Goal: Task Accomplishment & Management: Manage account settings

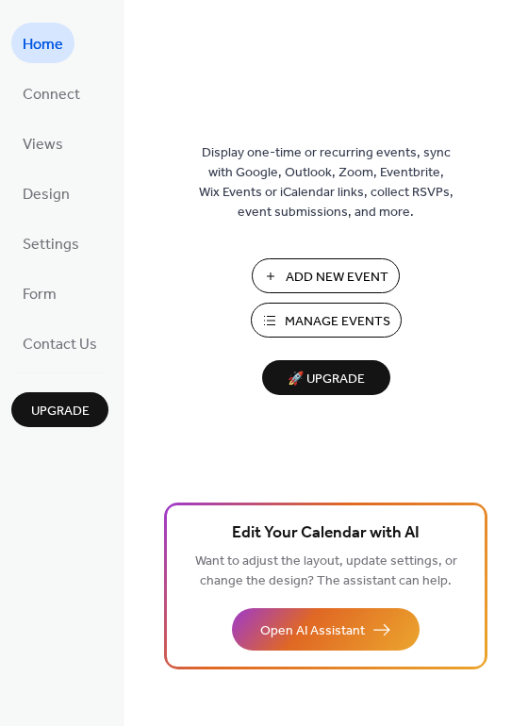
click at [362, 322] on span "Manage Events" at bounding box center [338, 322] width 106 height 20
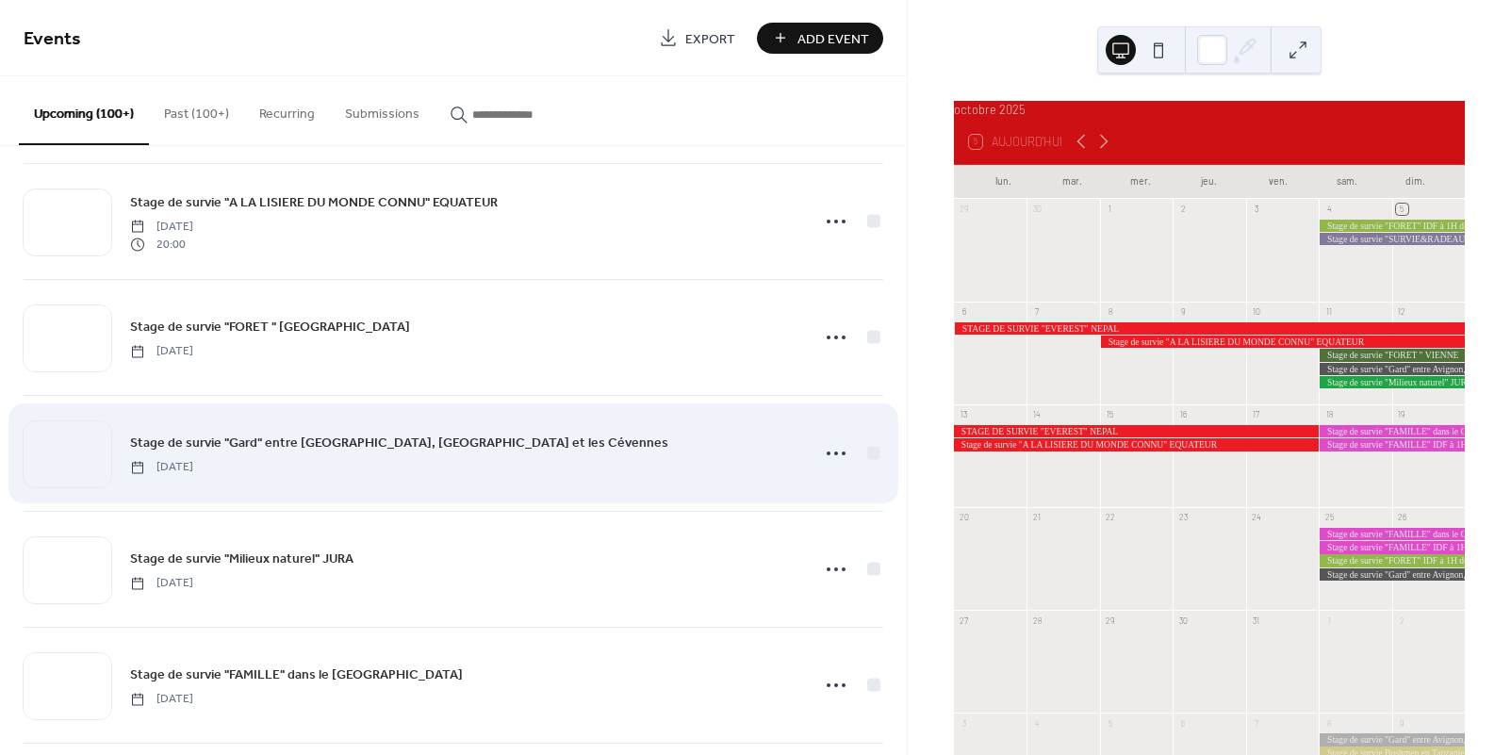
scroll to position [361, 0]
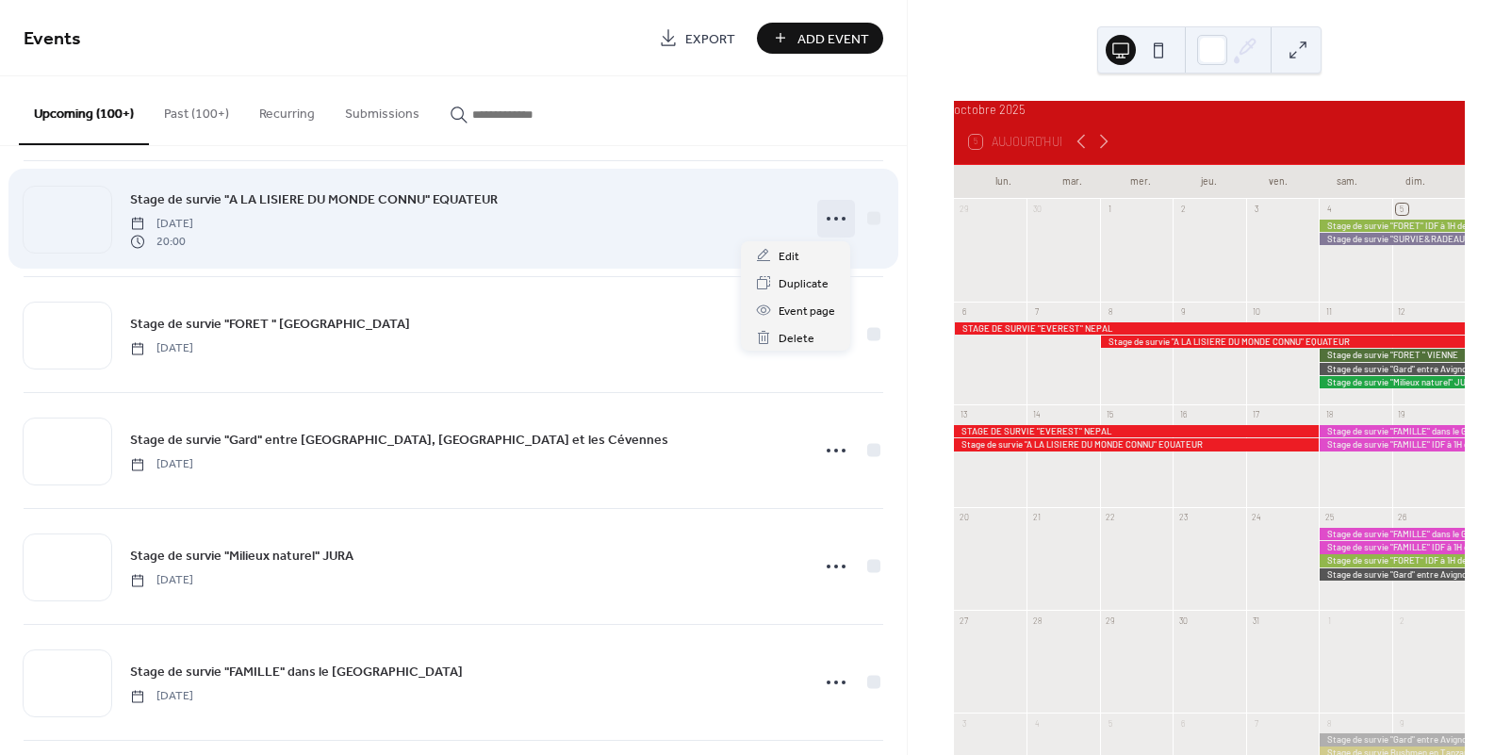
click at [828, 220] on icon at bounding box center [836, 219] width 30 height 30
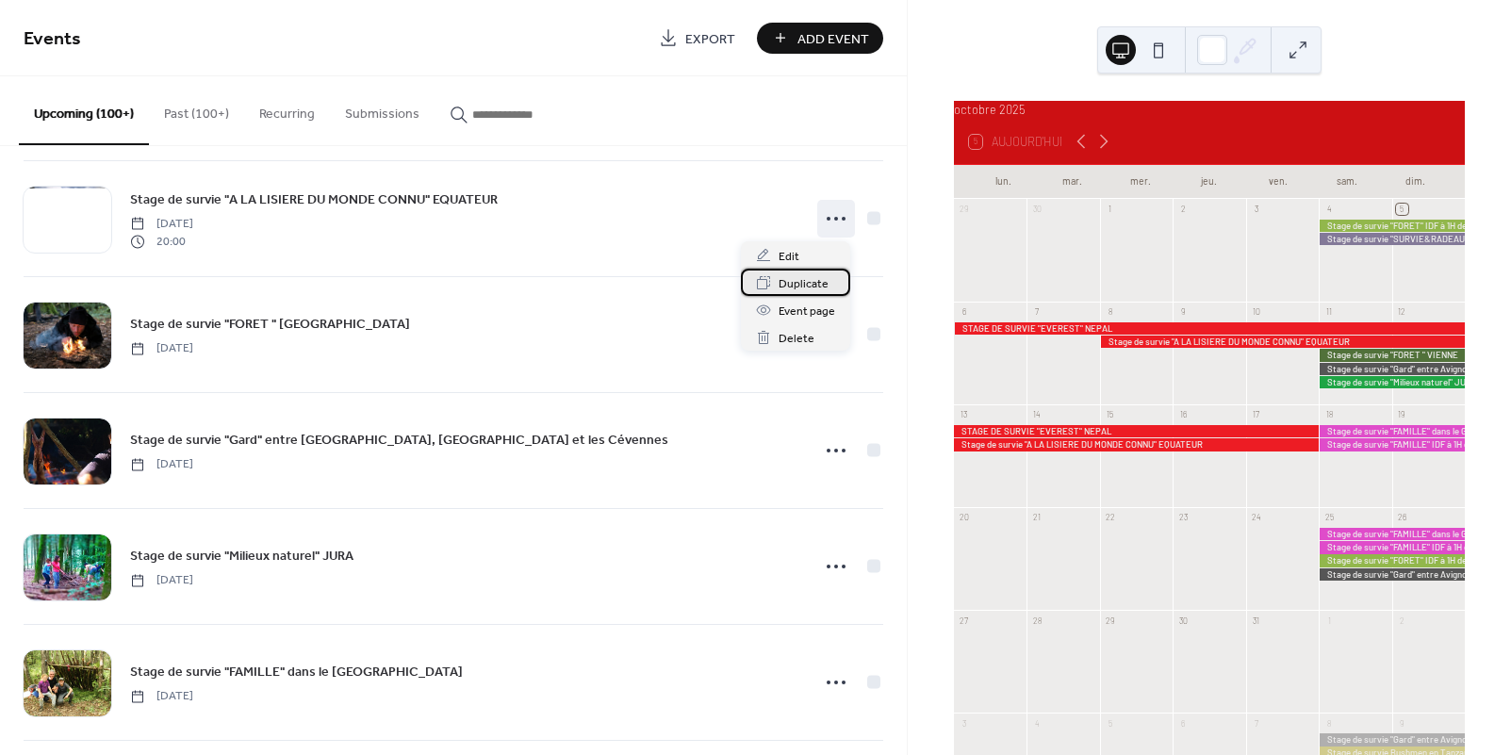
click at [797, 282] on span "Duplicate" at bounding box center [804, 284] width 50 height 20
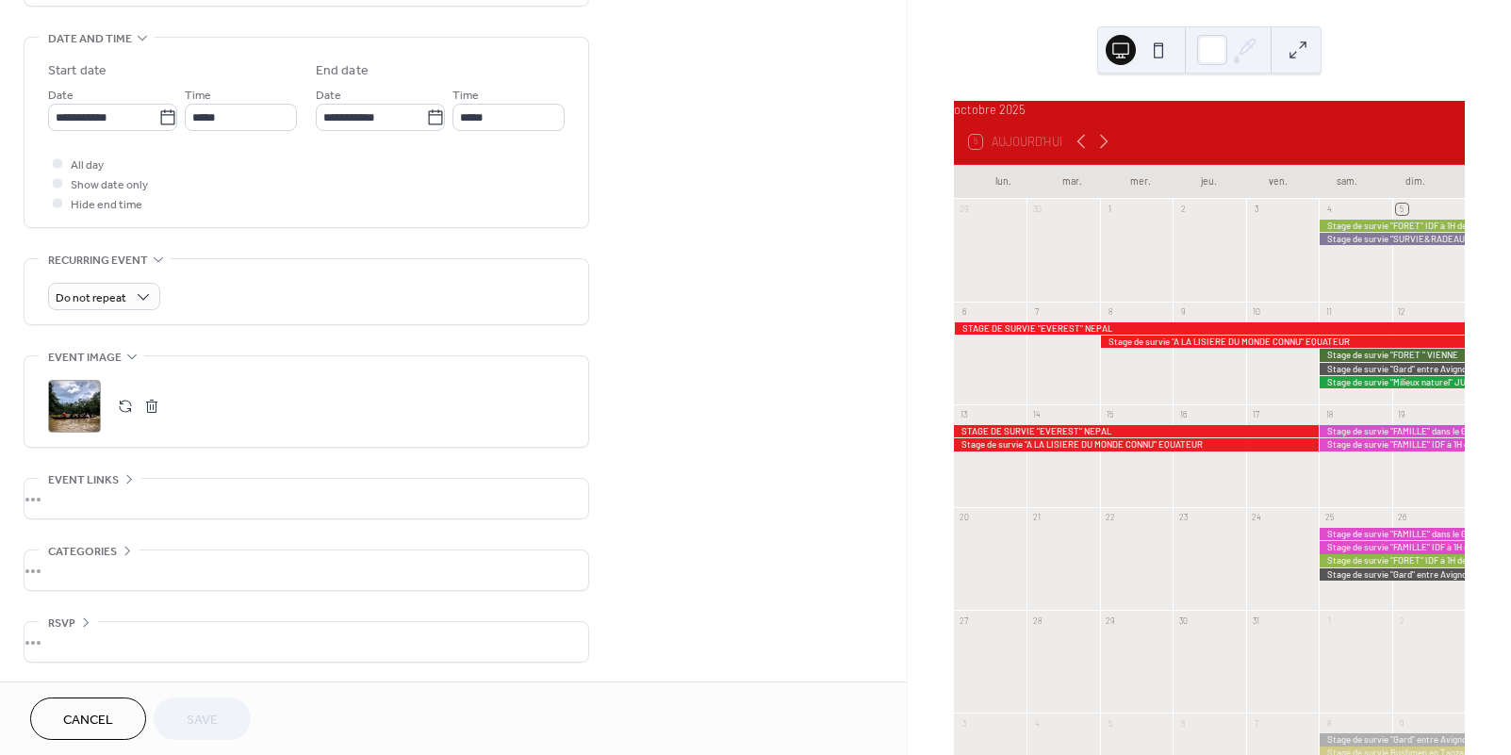
scroll to position [583, 0]
click at [158, 116] on icon at bounding box center [167, 117] width 19 height 19
click at [158, 116] on input "**********" at bounding box center [103, 117] width 110 height 27
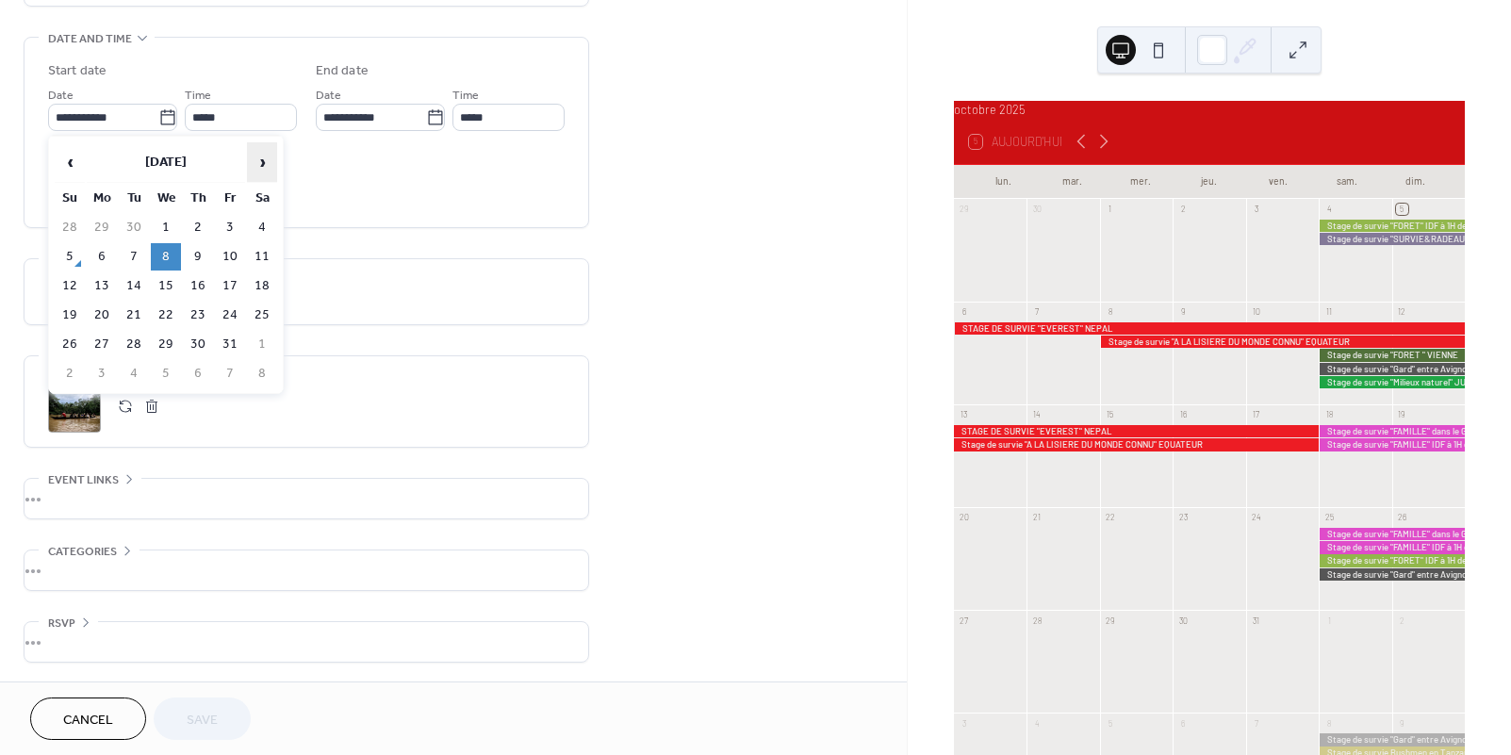
click at [264, 167] on span "›" at bounding box center [262, 162] width 28 height 38
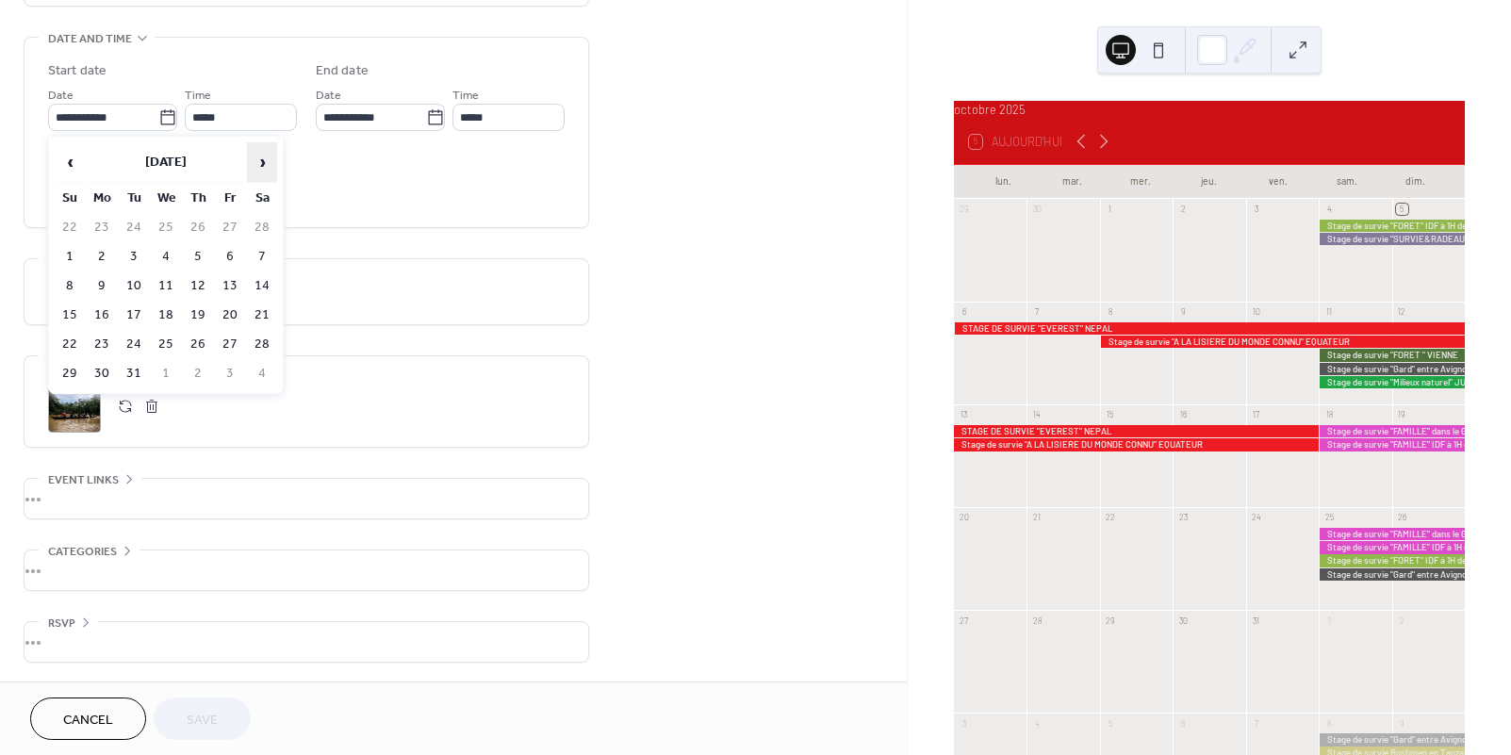
click at [264, 167] on span "›" at bounding box center [262, 162] width 28 height 38
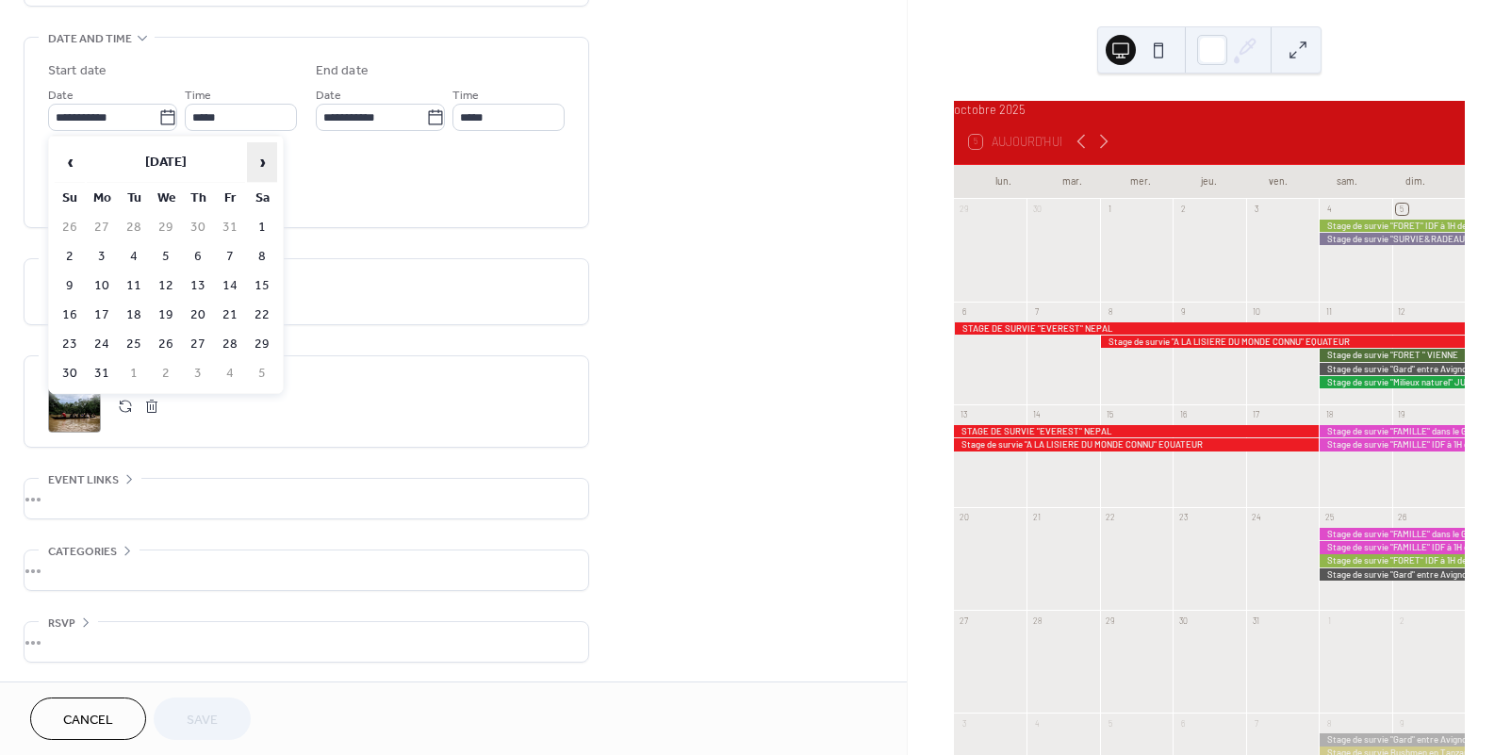
click at [264, 167] on span "›" at bounding box center [262, 162] width 28 height 38
click at [160, 255] on td "7" at bounding box center [166, 256] width 30 height 27
type input "**********"
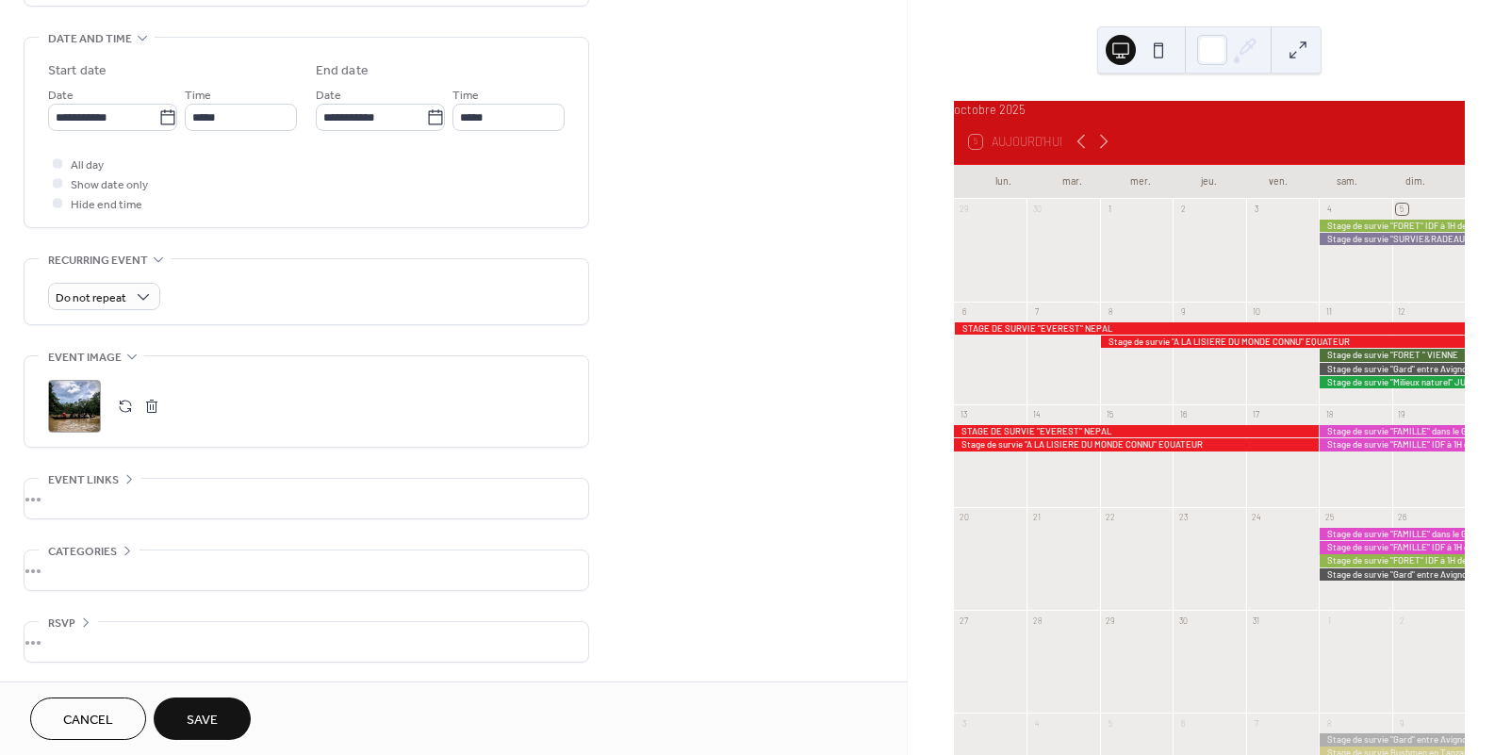
click at [216, 711] on span "Save" at bounding box center [202, 721] width 31 height 20
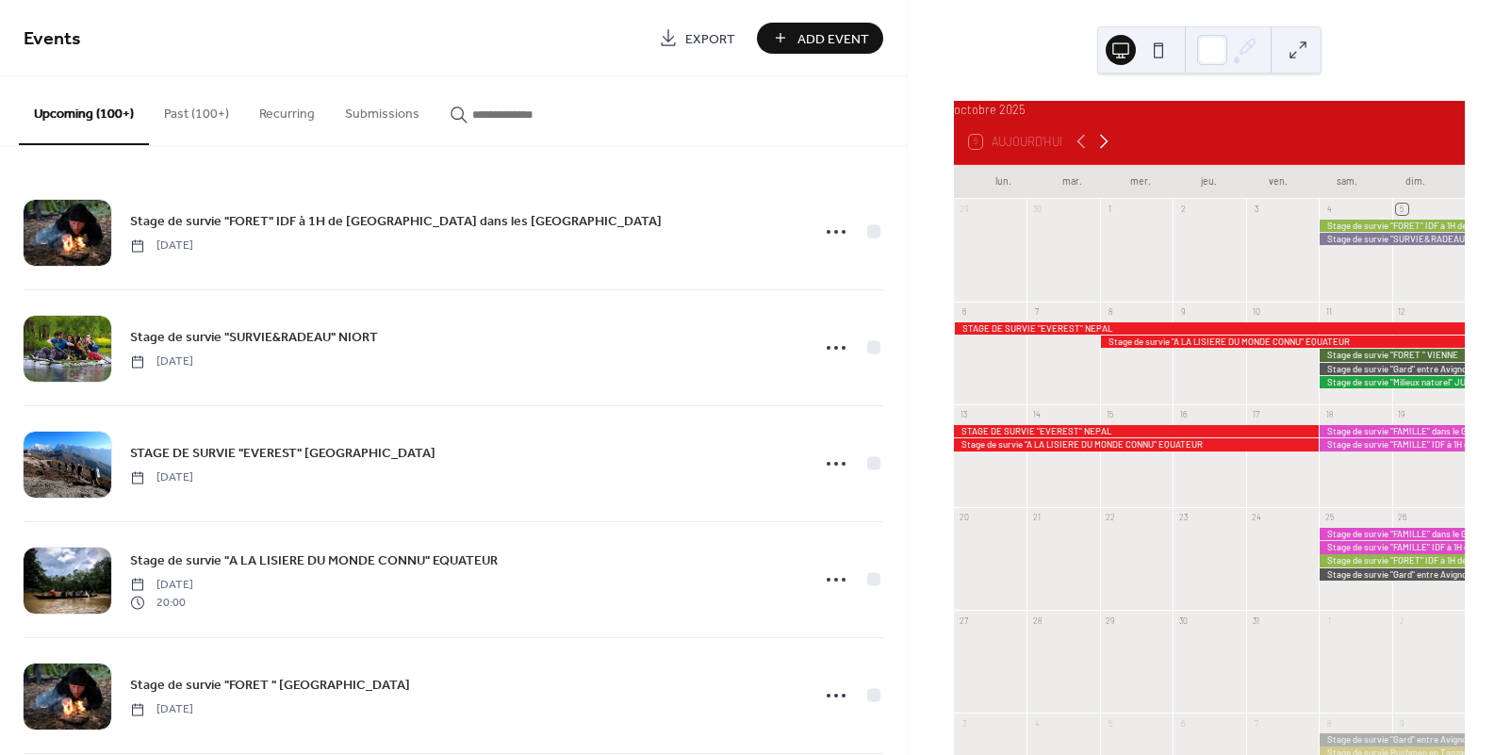
click at [1109, 149] on icon at bounding box center [1104, 141] width 23 height 23
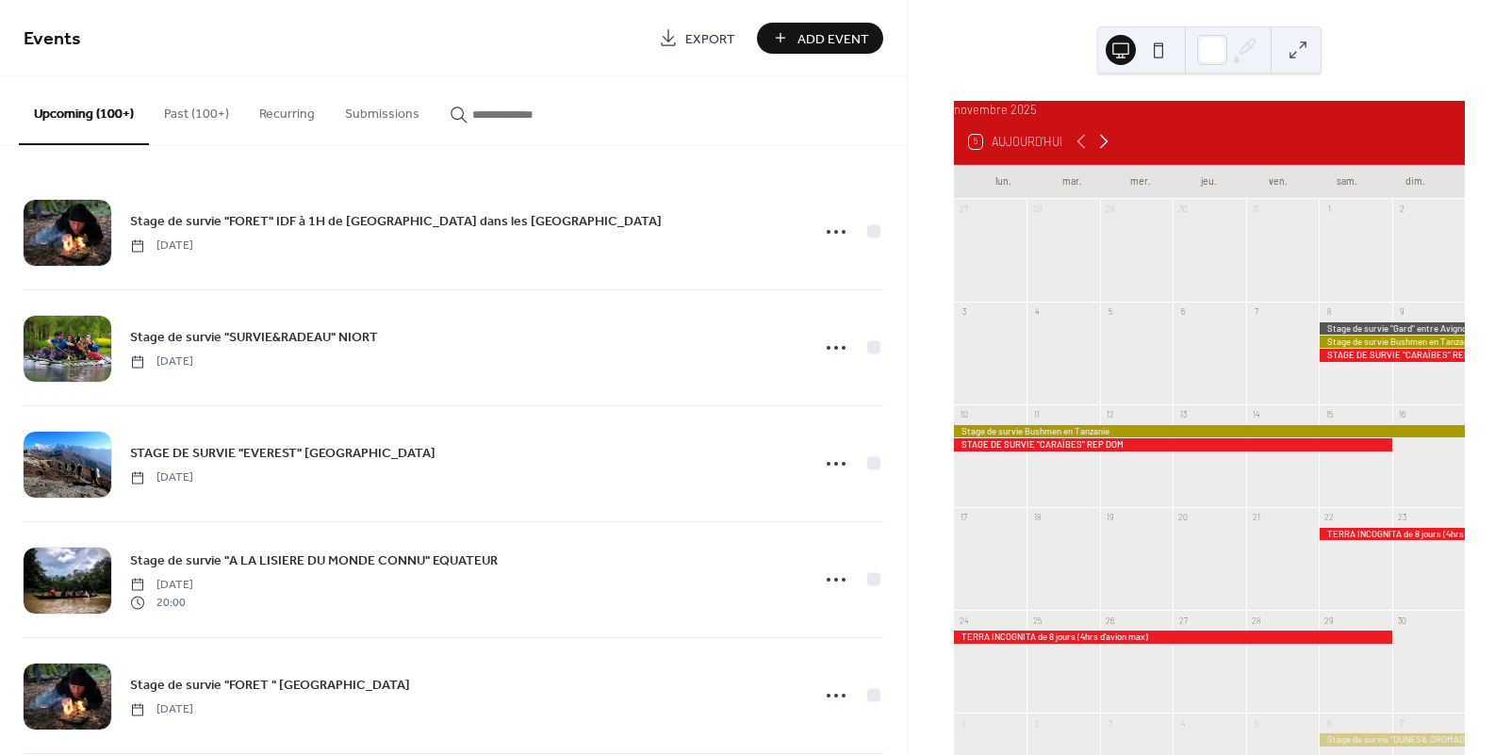
click at [1109, 149] on icon at bounding box center [1104, 141] width 23 height 23
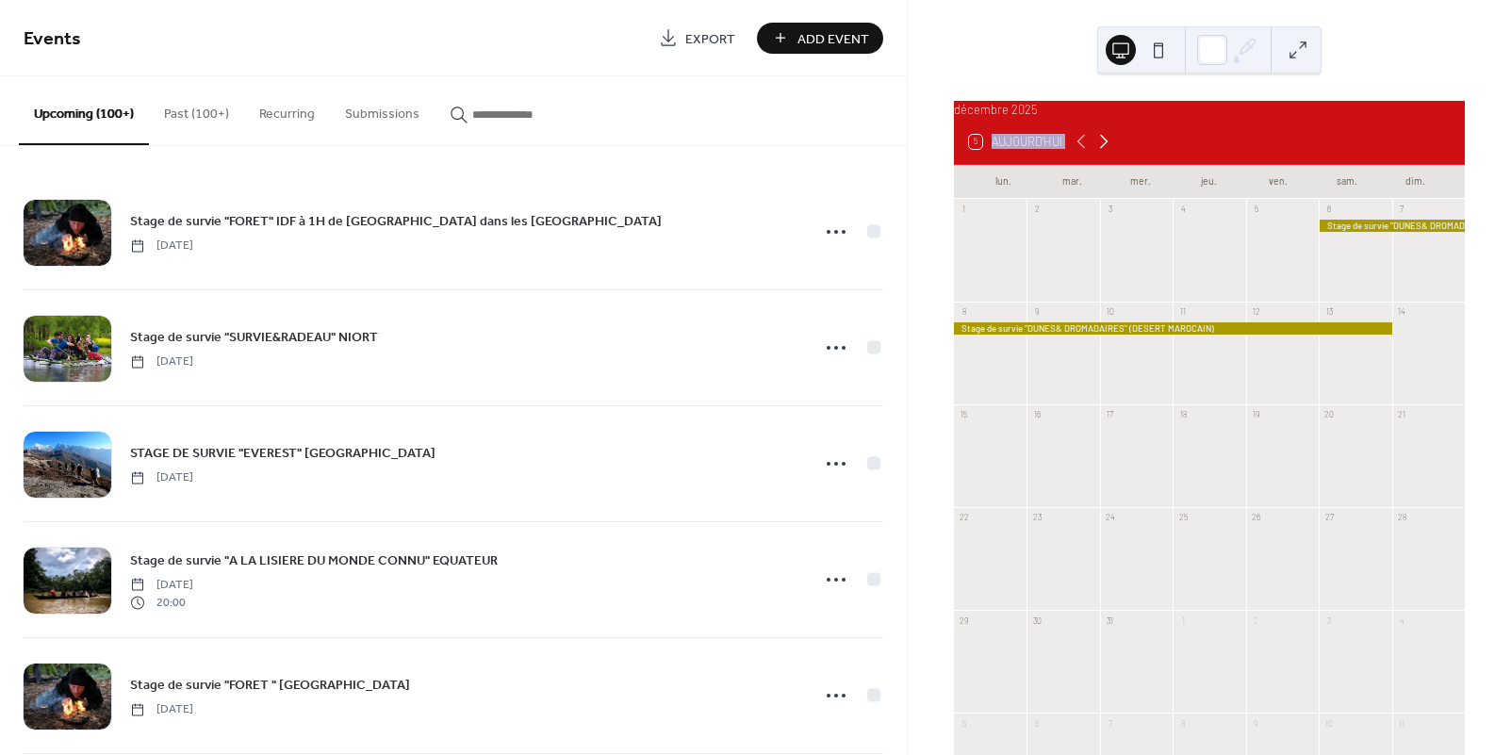
click at [1109, 149] on icon at bounding box center [1104, 141] width 23 height 23
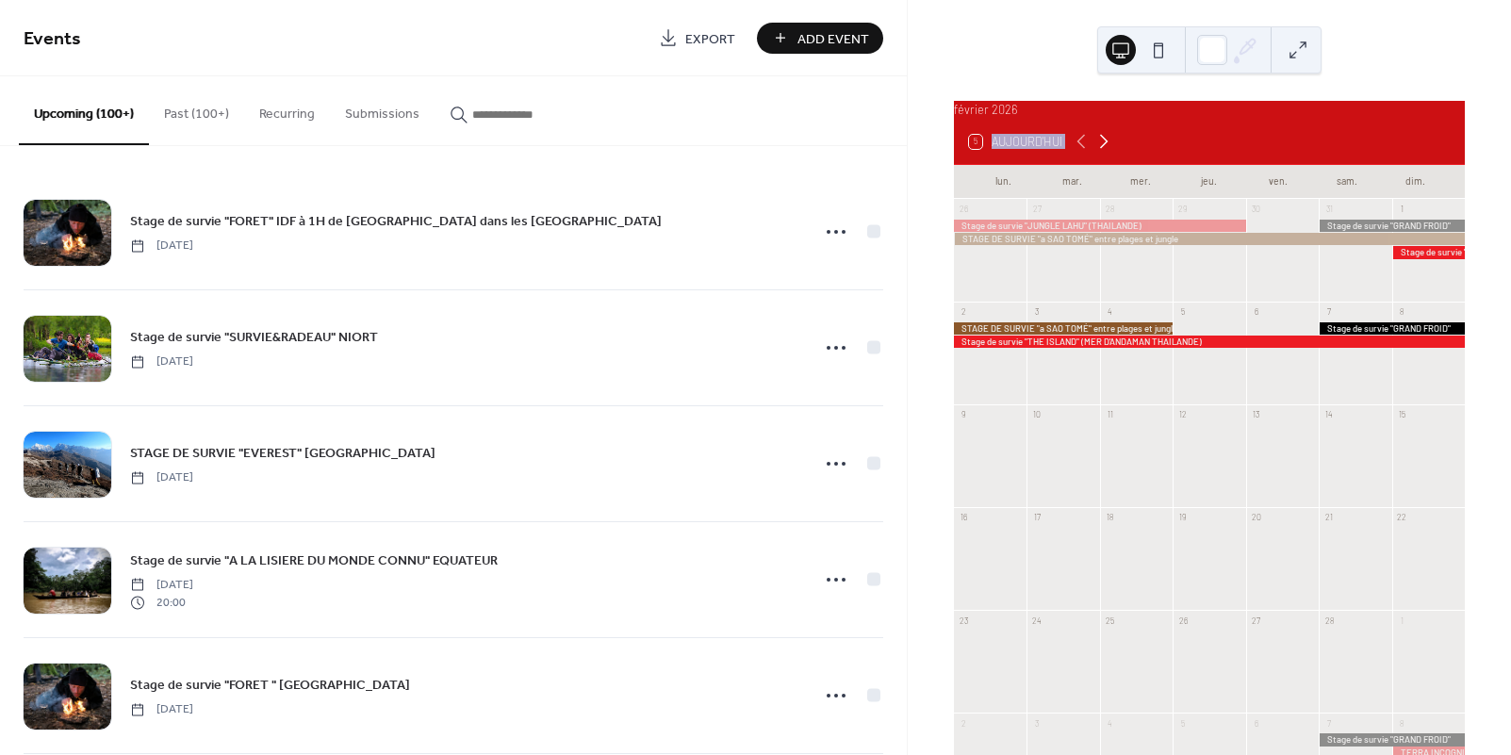
click at [1109, 149] on icon at bounding box center [1104, 141] width 23 height 23
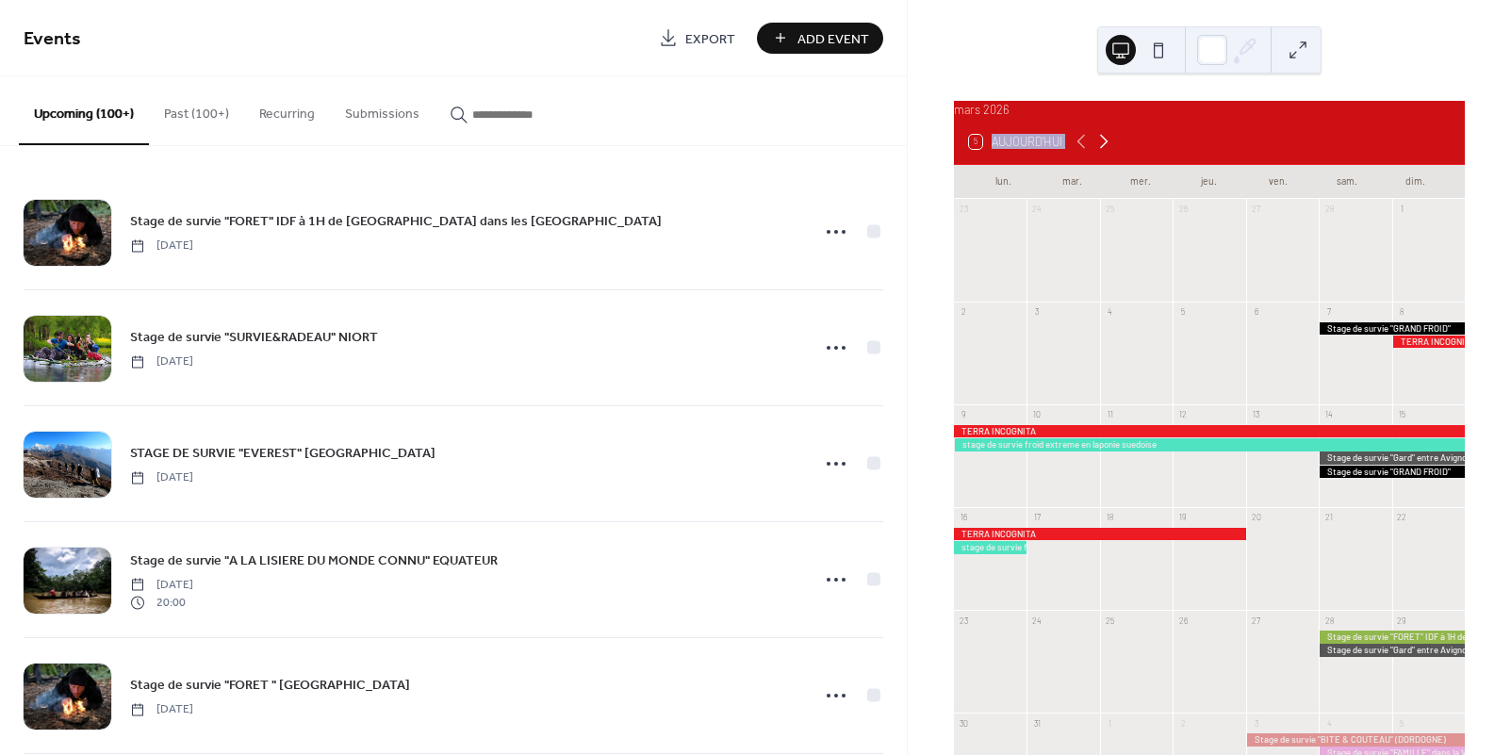
click at [1108, 149] on icon at bounding box center [1104, 142] width 8 height 14
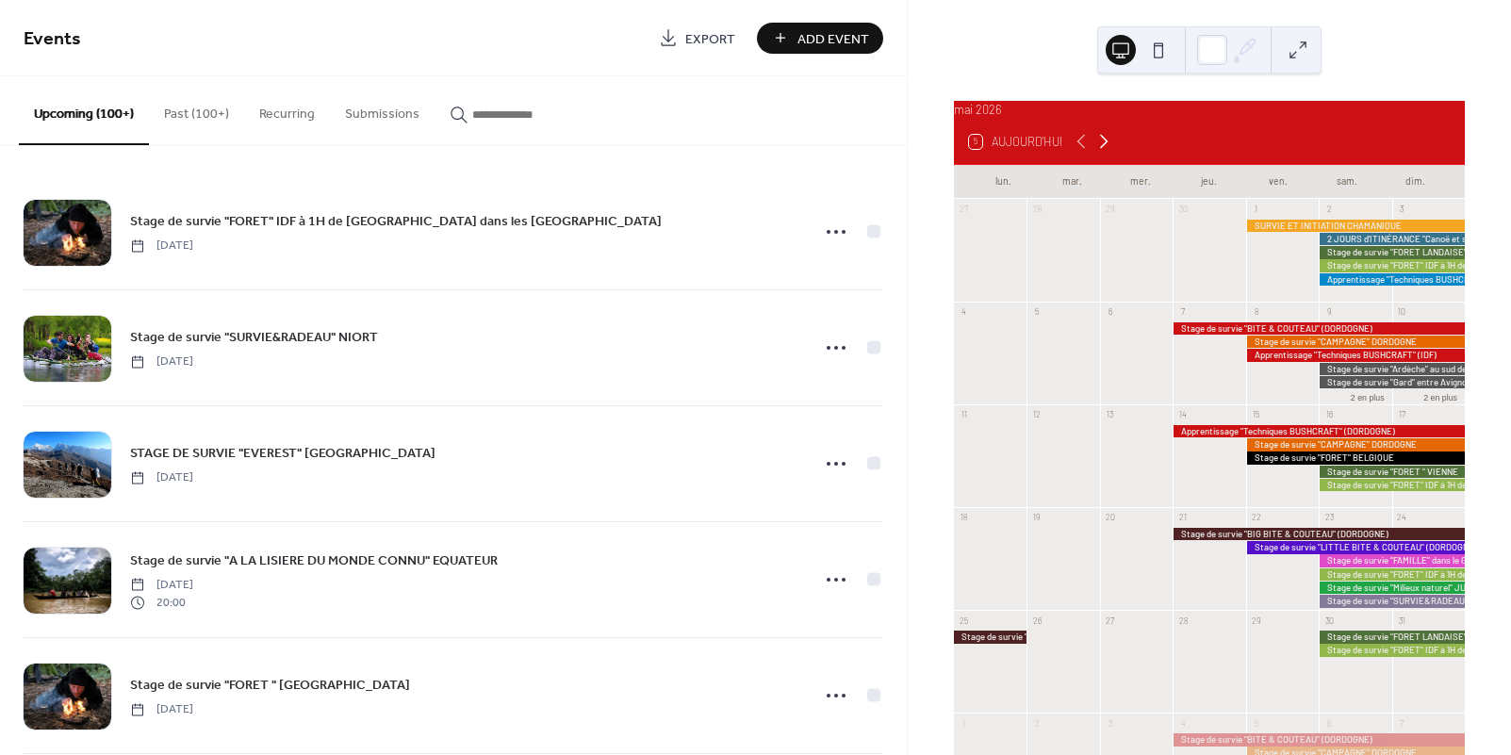
click at [1108, 149] on icon at bounding box center [1104, 142] width 8 height 14
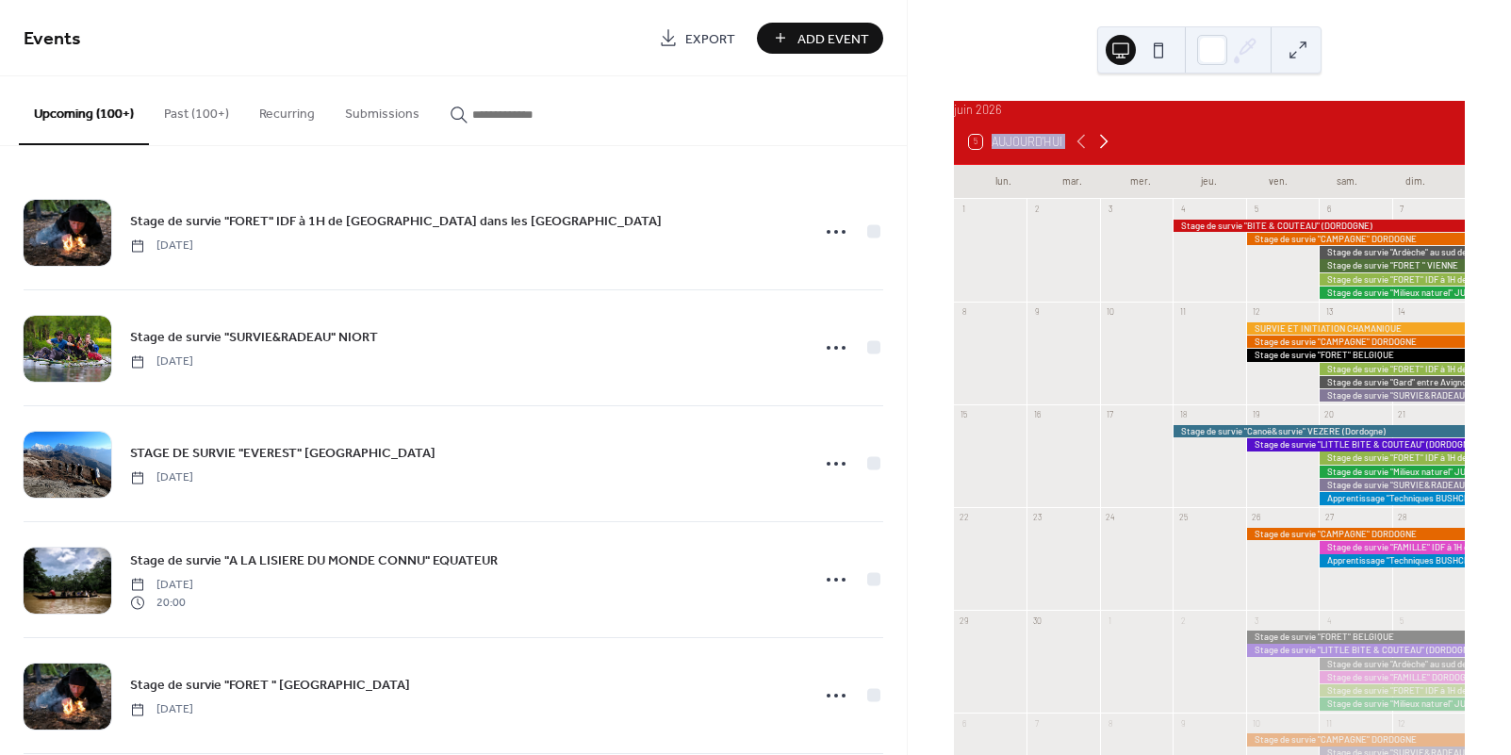
click at [1108, 149] on icon at bounding box center [1104, 142] width 8 height 14
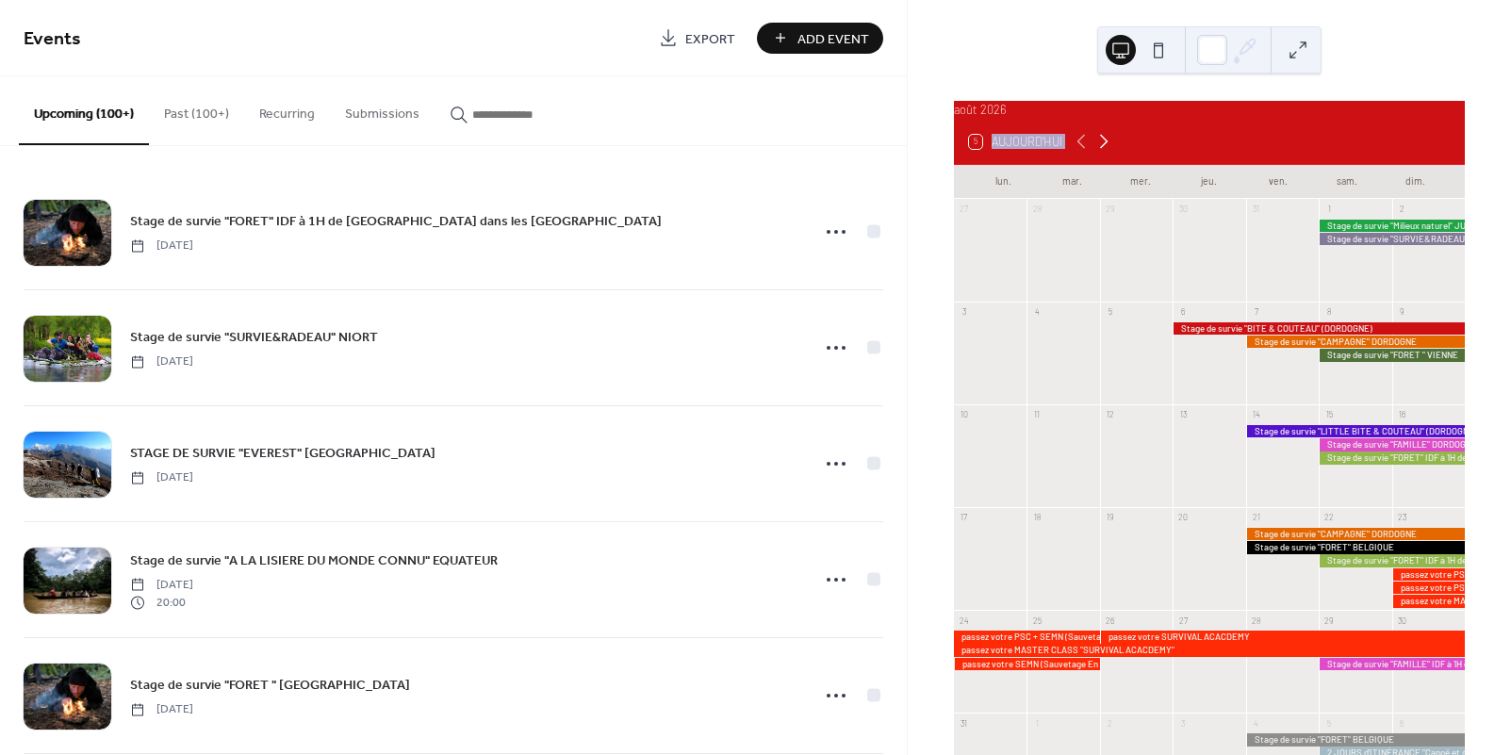
click at [1108, 149] on icon at bounding box center [1104, 142] width 8 height 14
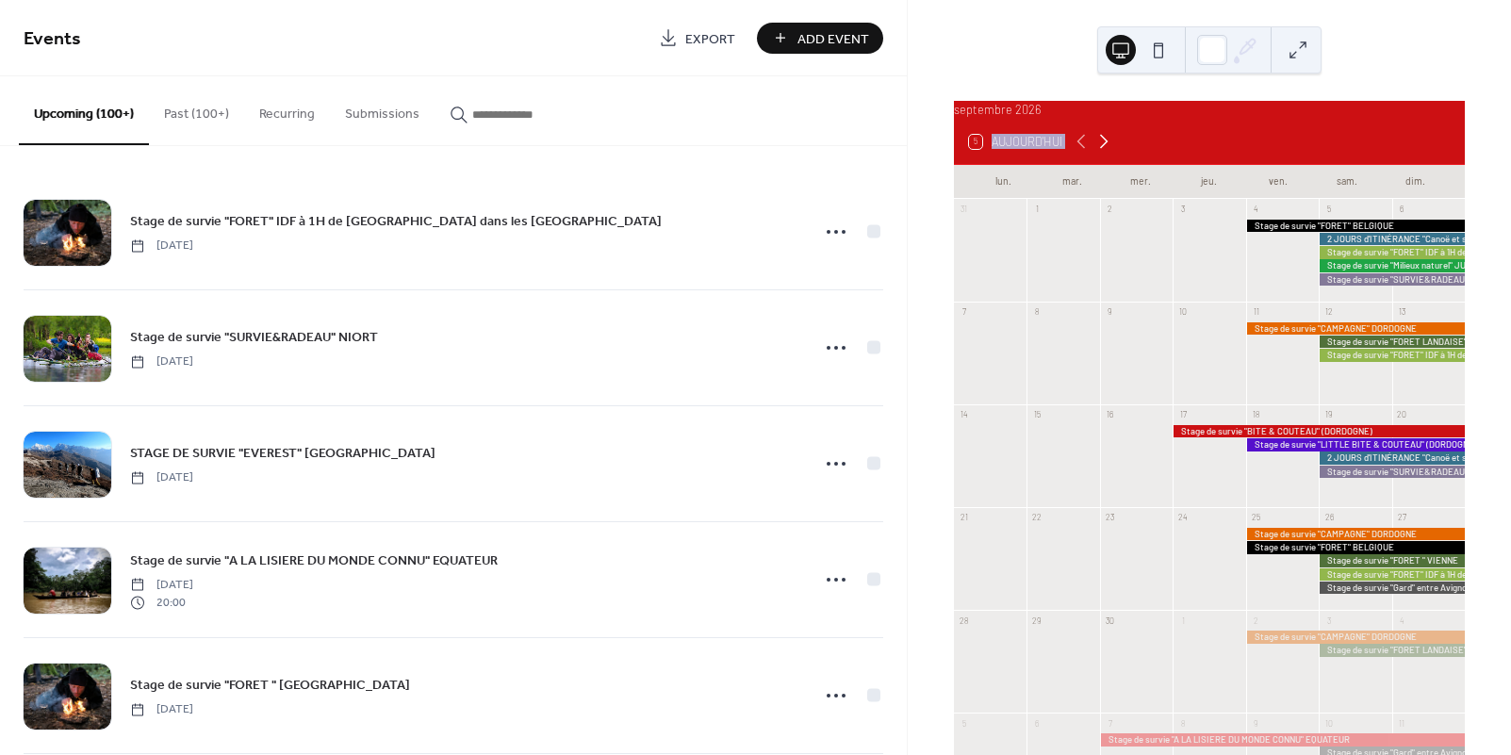
click at [1108, 149] on icon at bounding box center [1104, 142] width 8 height 14
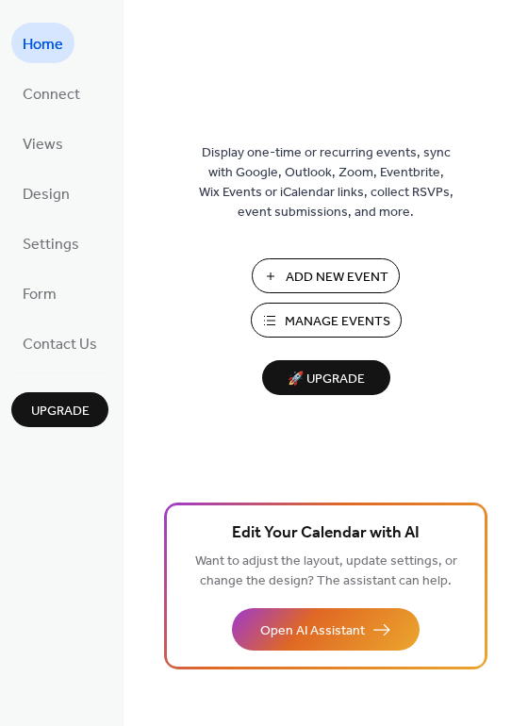
click at [339, 317] on span "Manage Events" at bounding box center [338, 322] width 106 height 20
click at [308, 325] on span "Manage Events" at bounding box center [338, 322] width 106 height 20
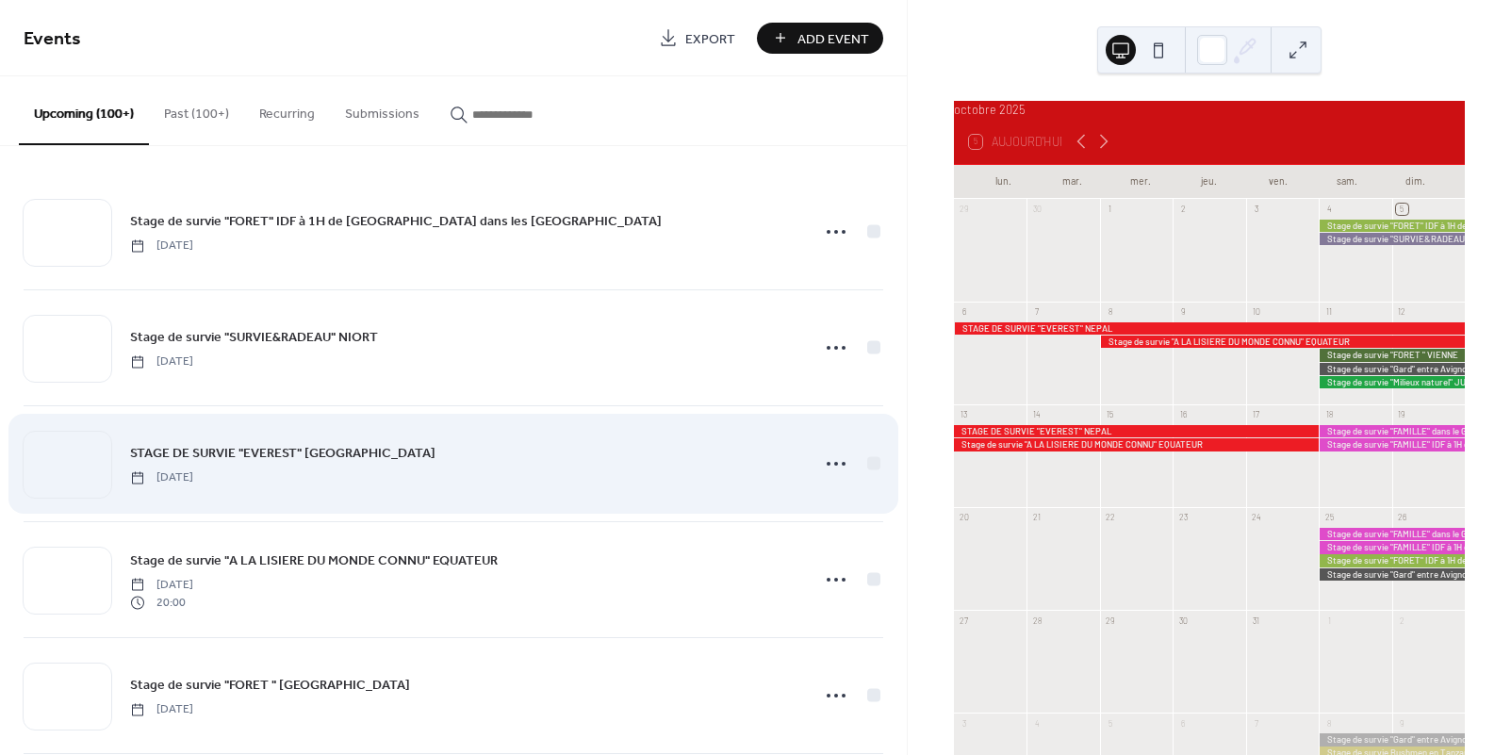
click at [303, 458] on span "STAGE DE SURVIE "EVEREST" NEPAL" at bounding box center [282, 454] width 305 height 20
click at [833, 465] on icon at bounding box center [836, 464] width 30 height 30
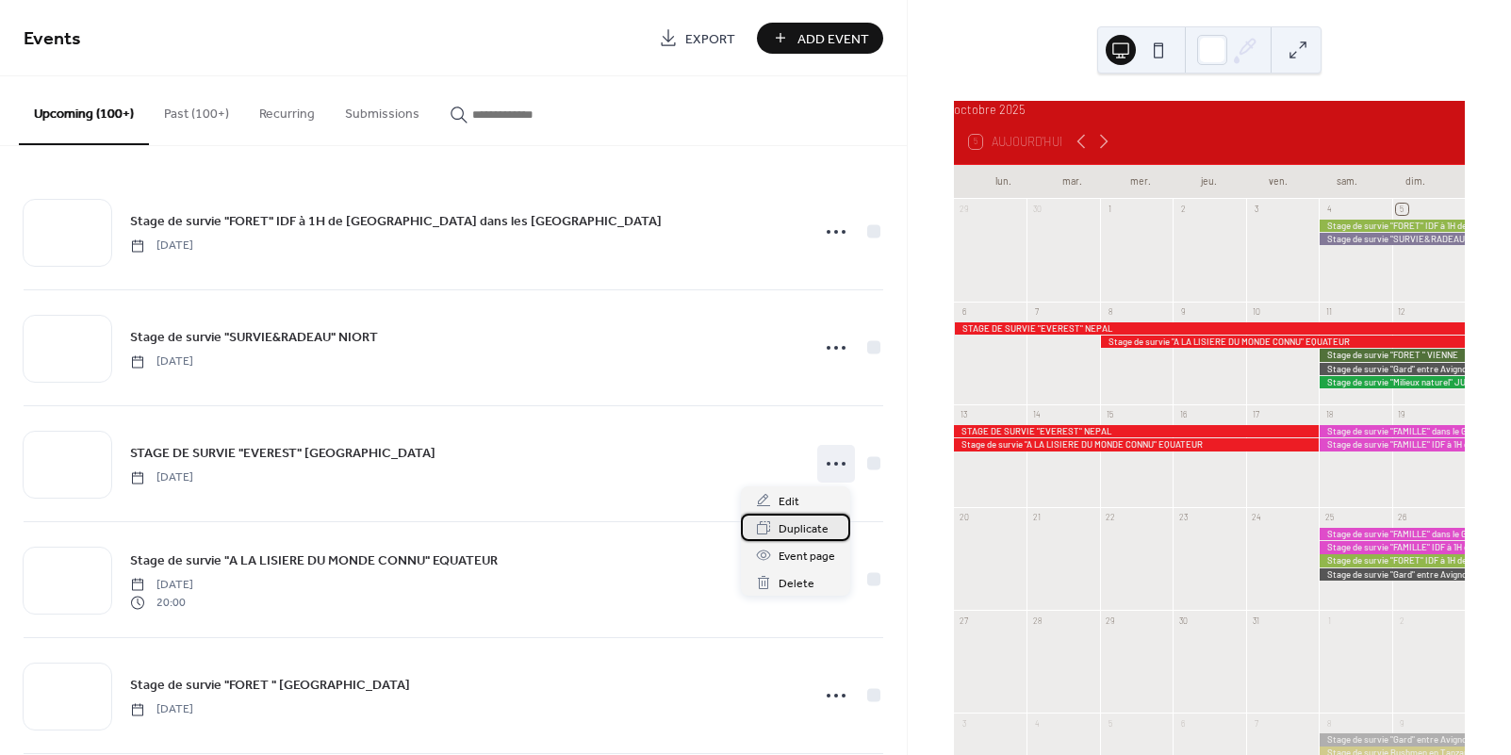
click at [795, 533] on span "Duplicate" at bounding box center [804, 530] width 50 height 20
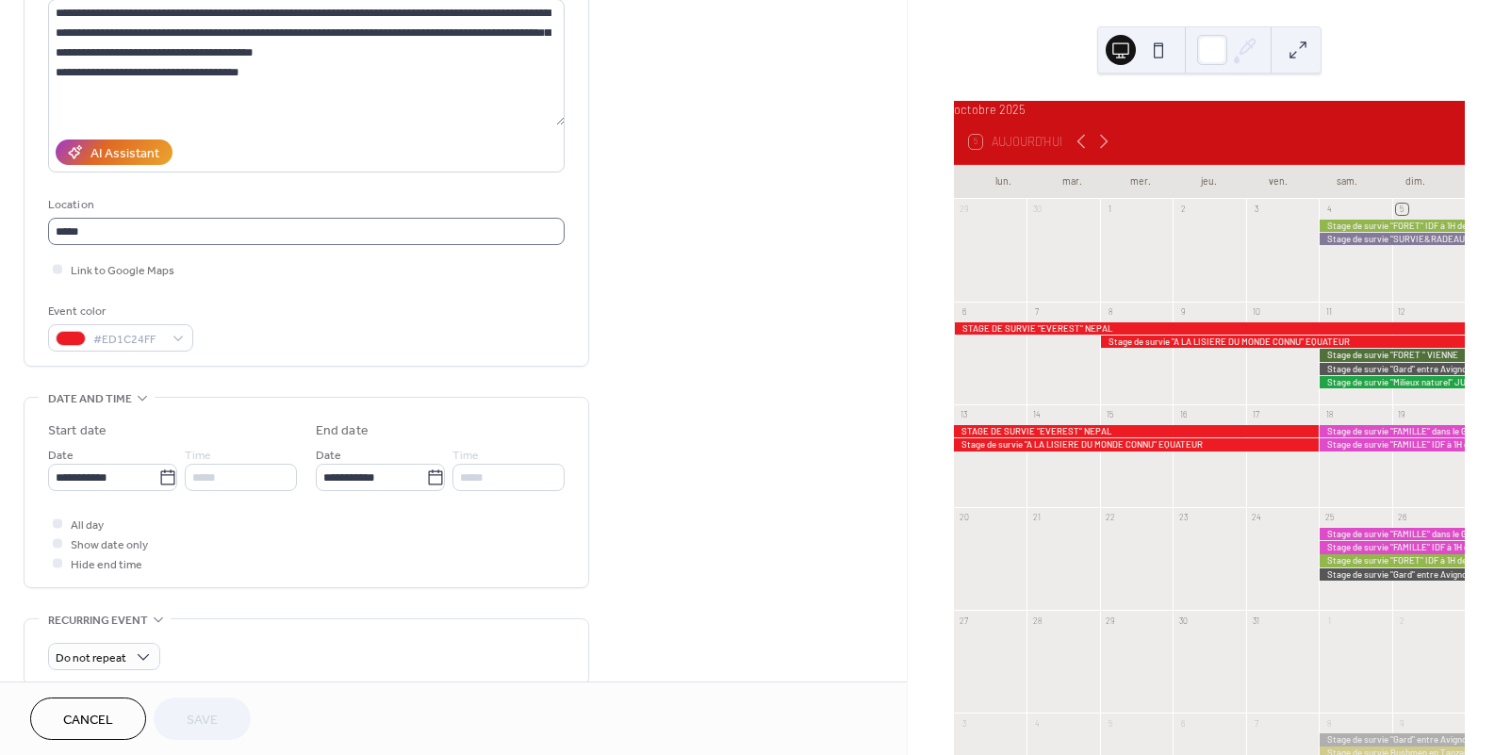
scroll to position [222, 0]
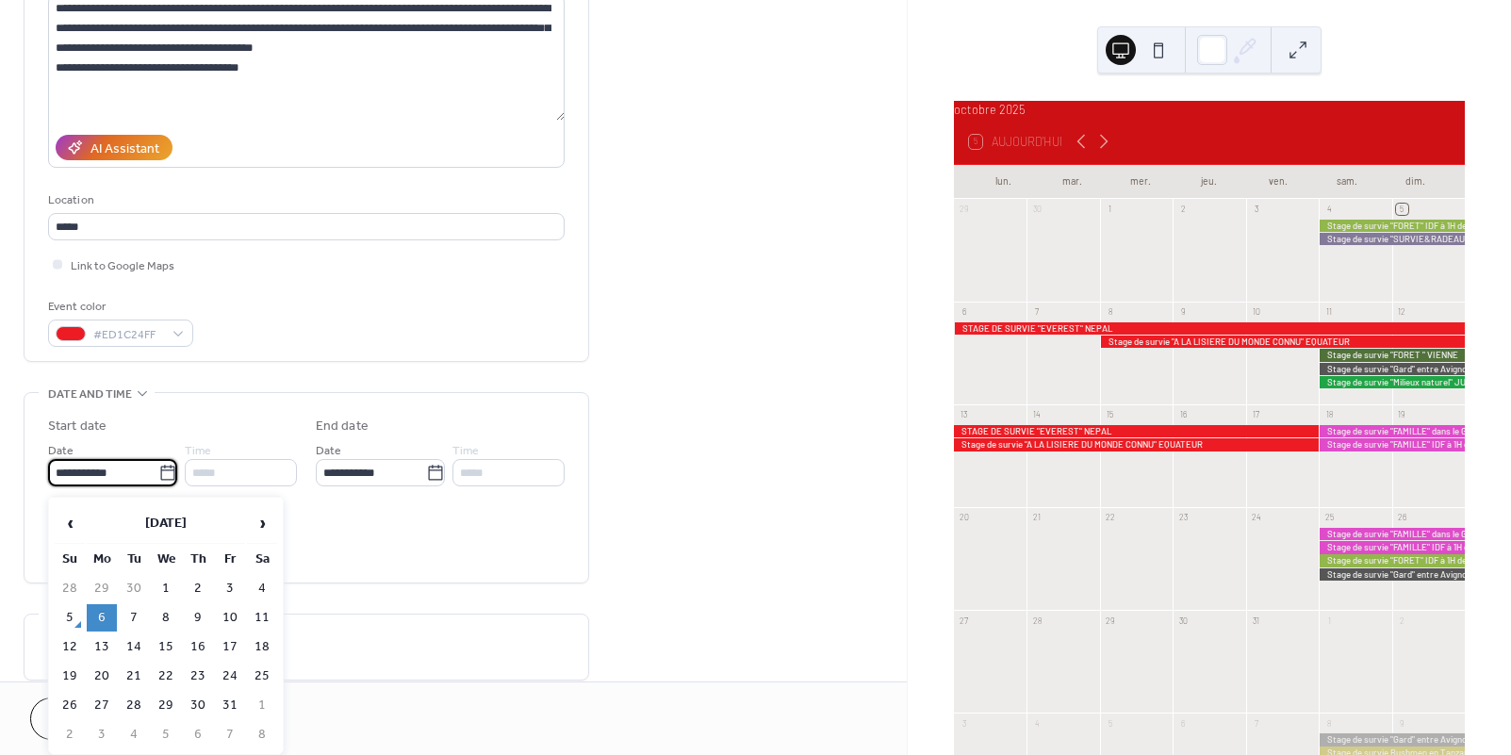
click at [144, 476] on input "**********" at bounding box center [103, 472] width 110 height 27
click at [262, 520] on span "›" at bounding box center [262, 523] width 28 height 38
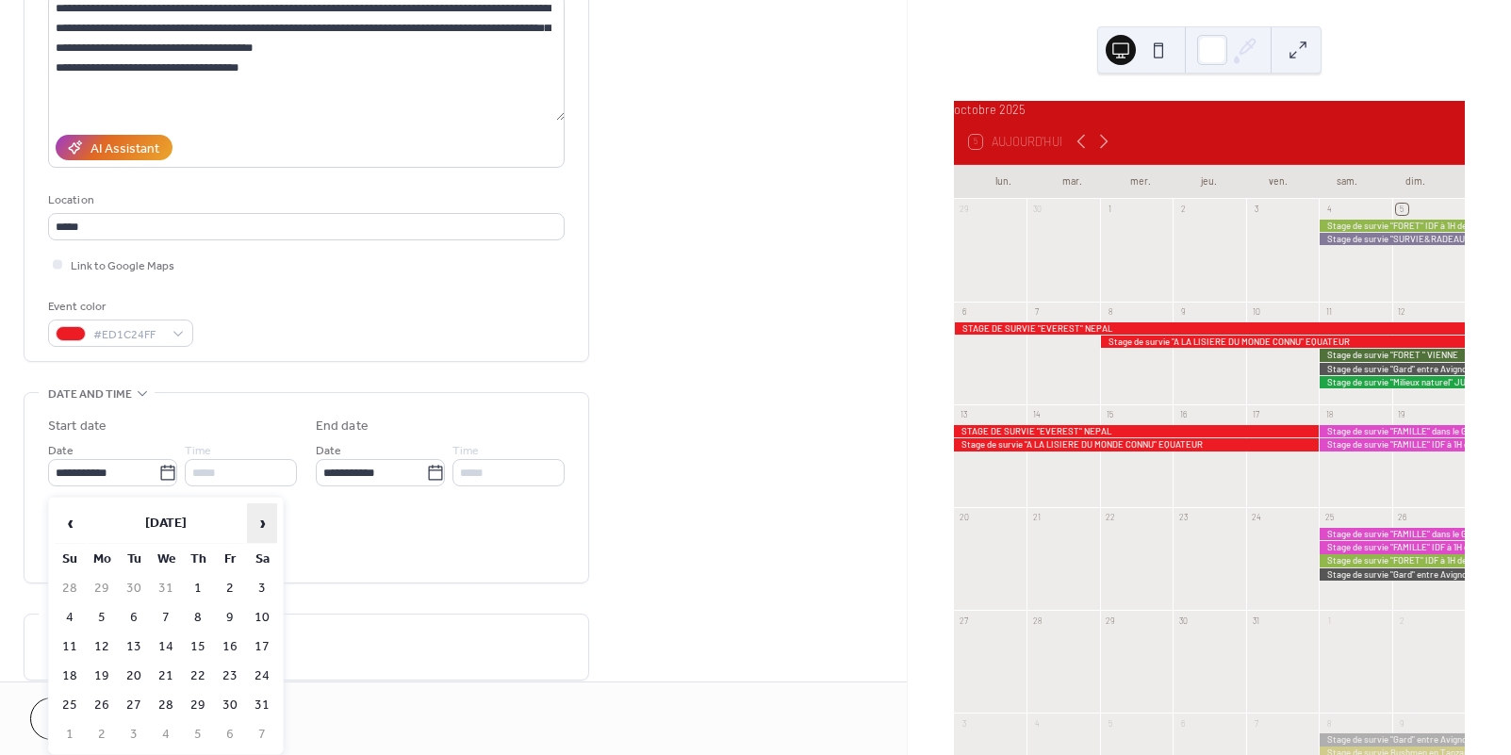
click at [262, 520] on span "›" at bounding box center [262, 523] width 28 height 38
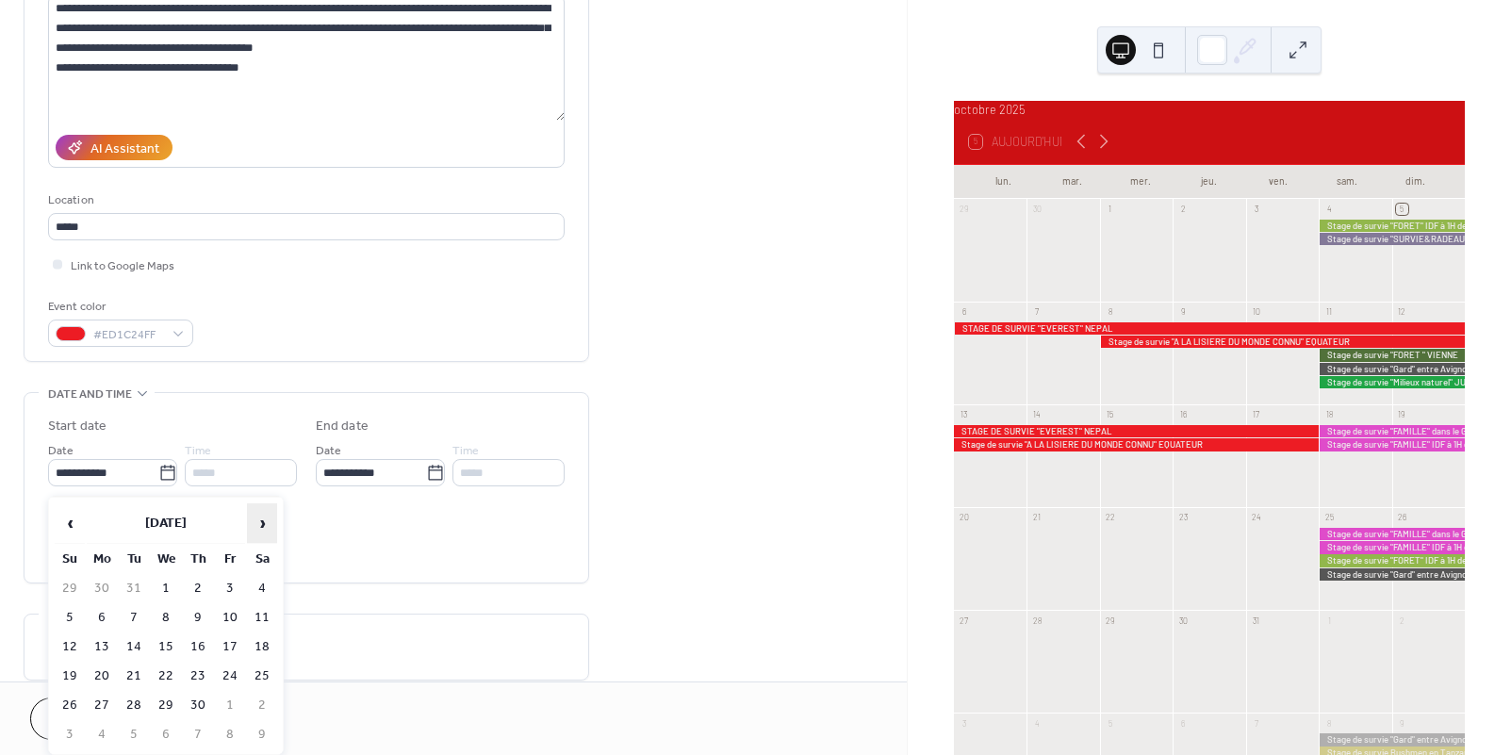
click at [264, 522] on span "›" at bounding box center [262, 523] width 28 height 38
click at [96, 620] on td "5" at bounding box center [102, 617] width 30 height 27
type input "**********"
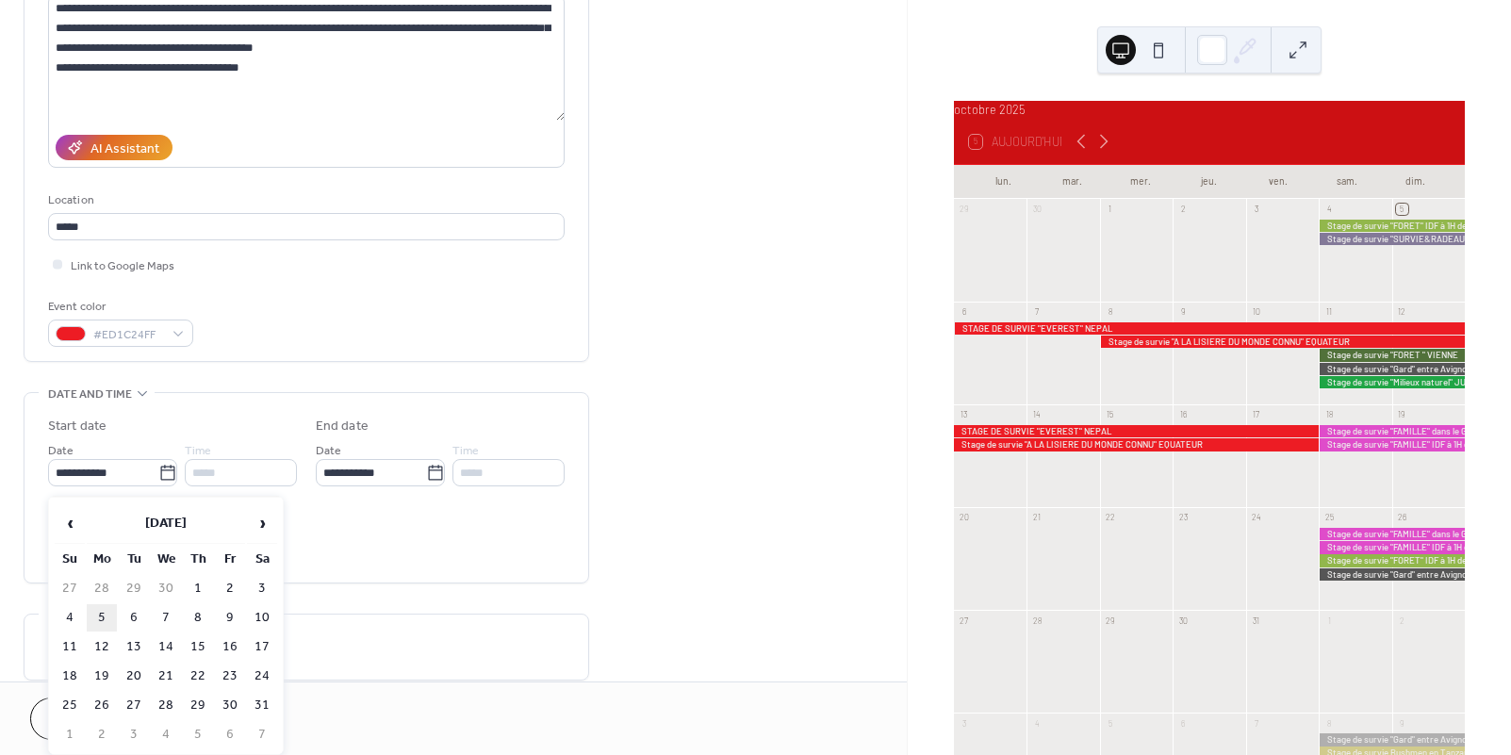
type input "**********"
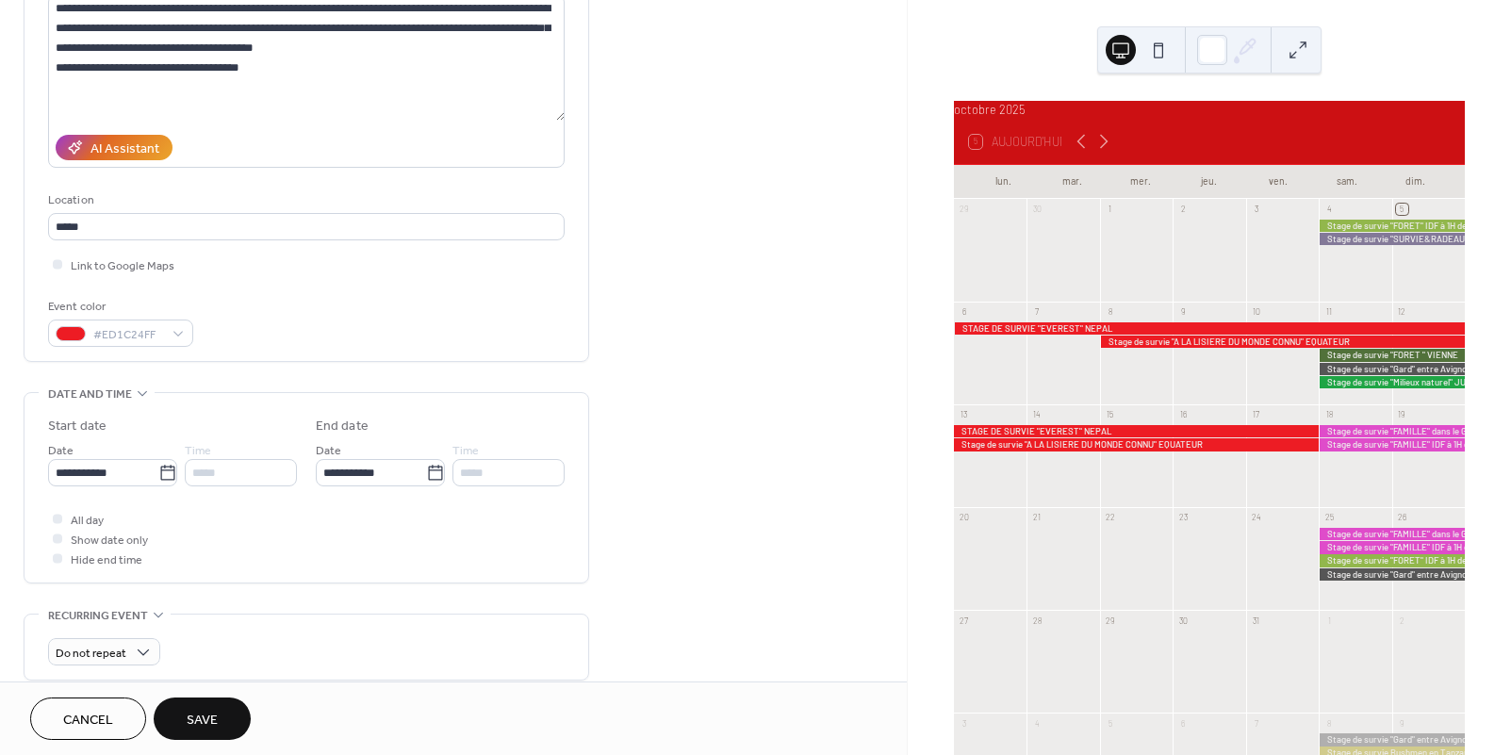
click at [216, 718] on span "Save" at bounding box center [202, 721] width 31 height 20
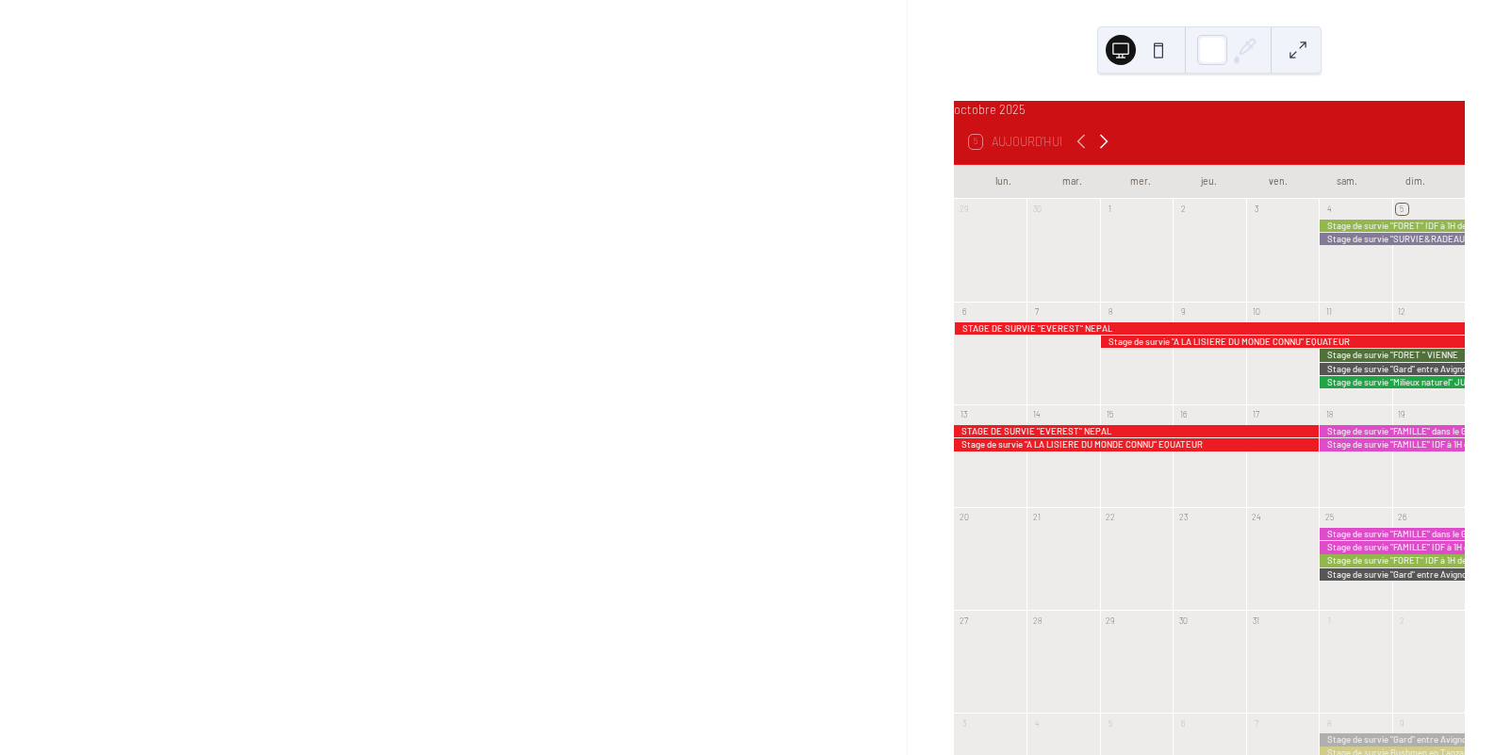
click at [1106, 153] on icon at bounding box center [1104, 141] width 23 height 23
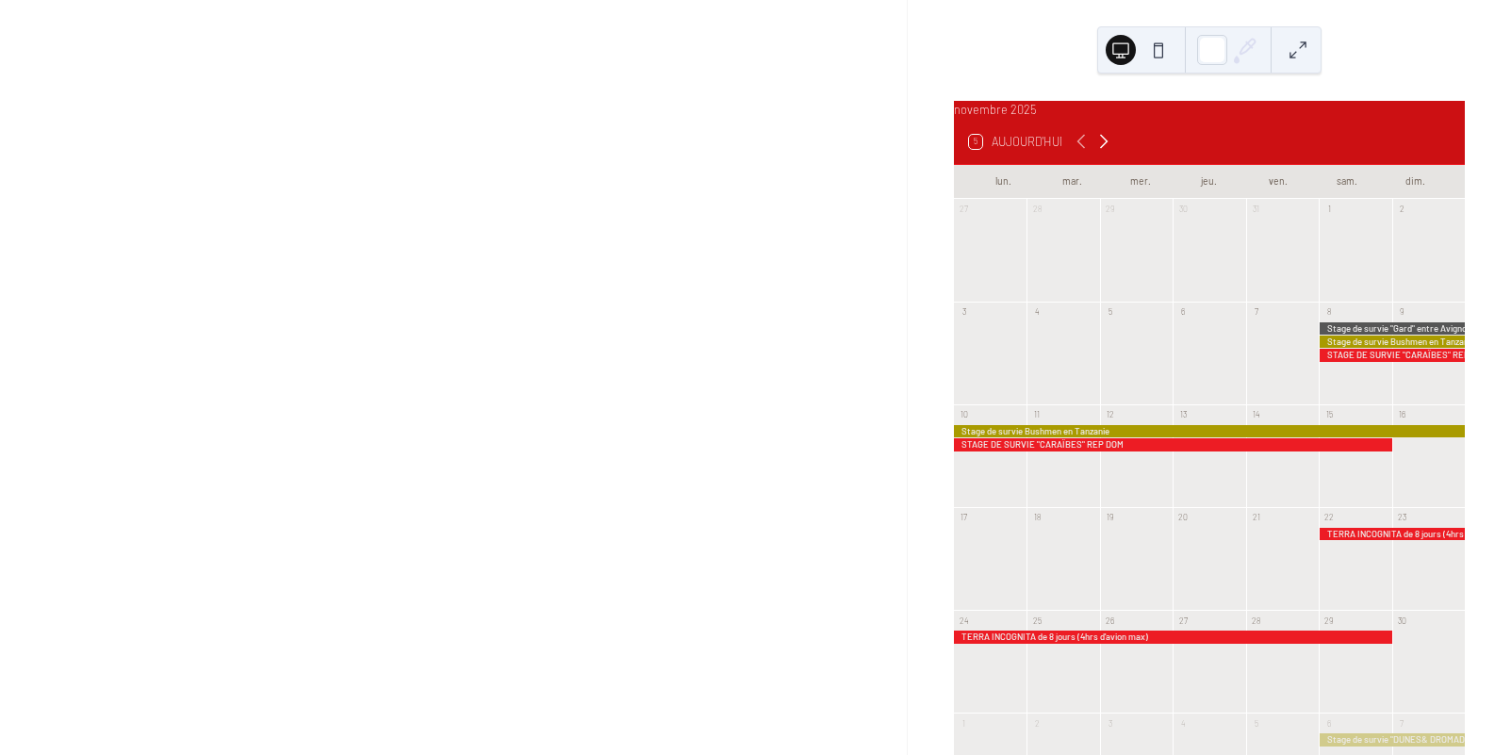
click at [1106, 153] on icon at bounding box center [1104, 141] width 23 height 23
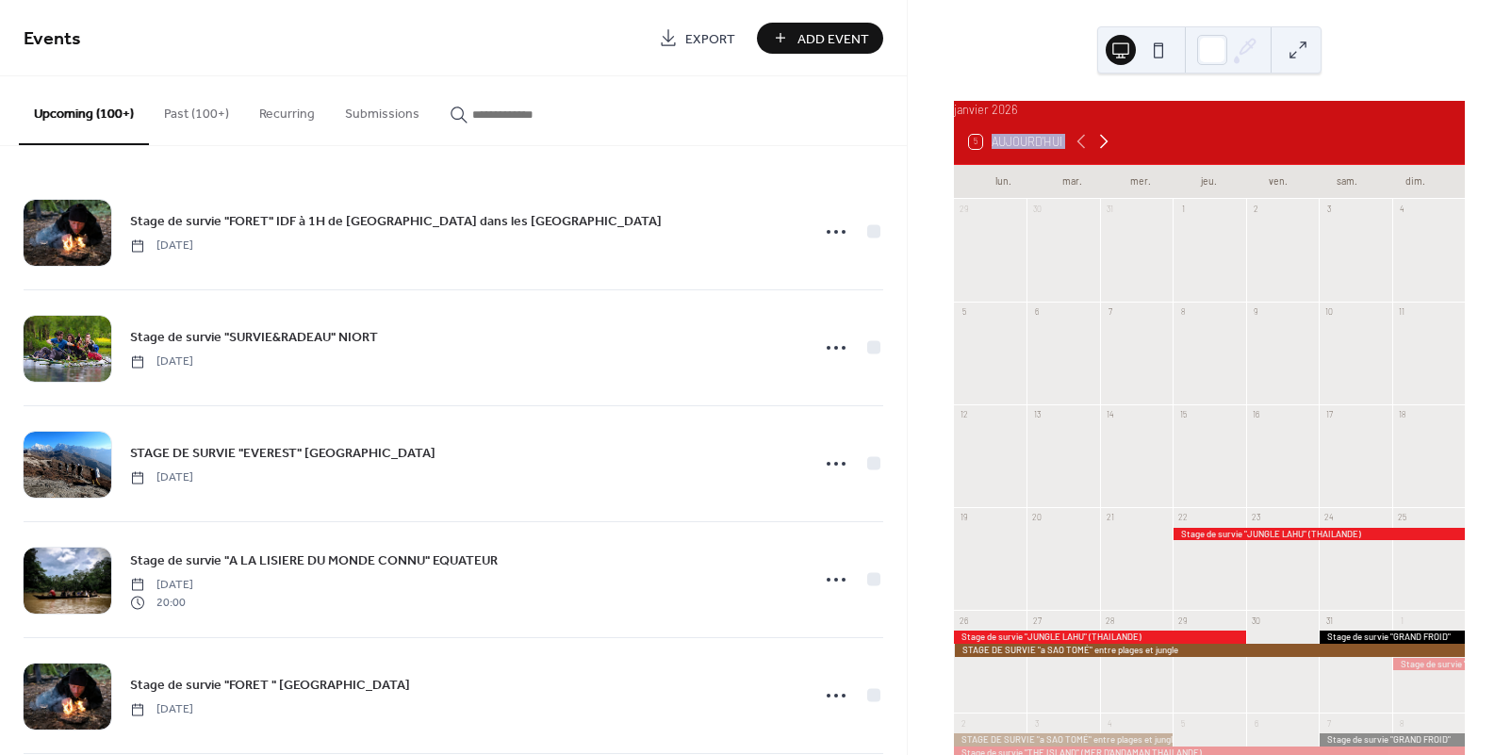
click at [1106, 153] on icon at bounding box center [1104, 141] width 23 height 23
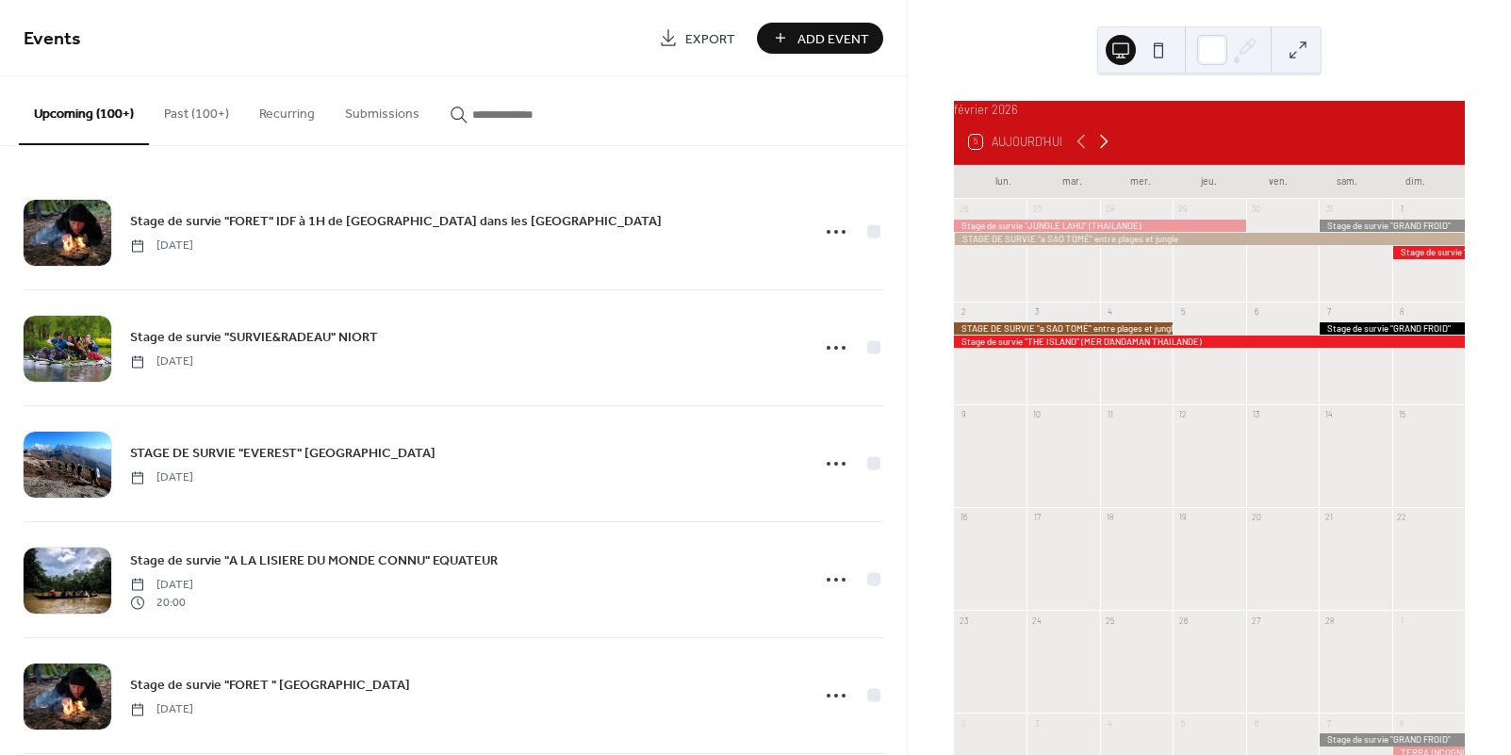
click at [1106, 153] on icon at bounding box center [1104, 141] width 23 height 23
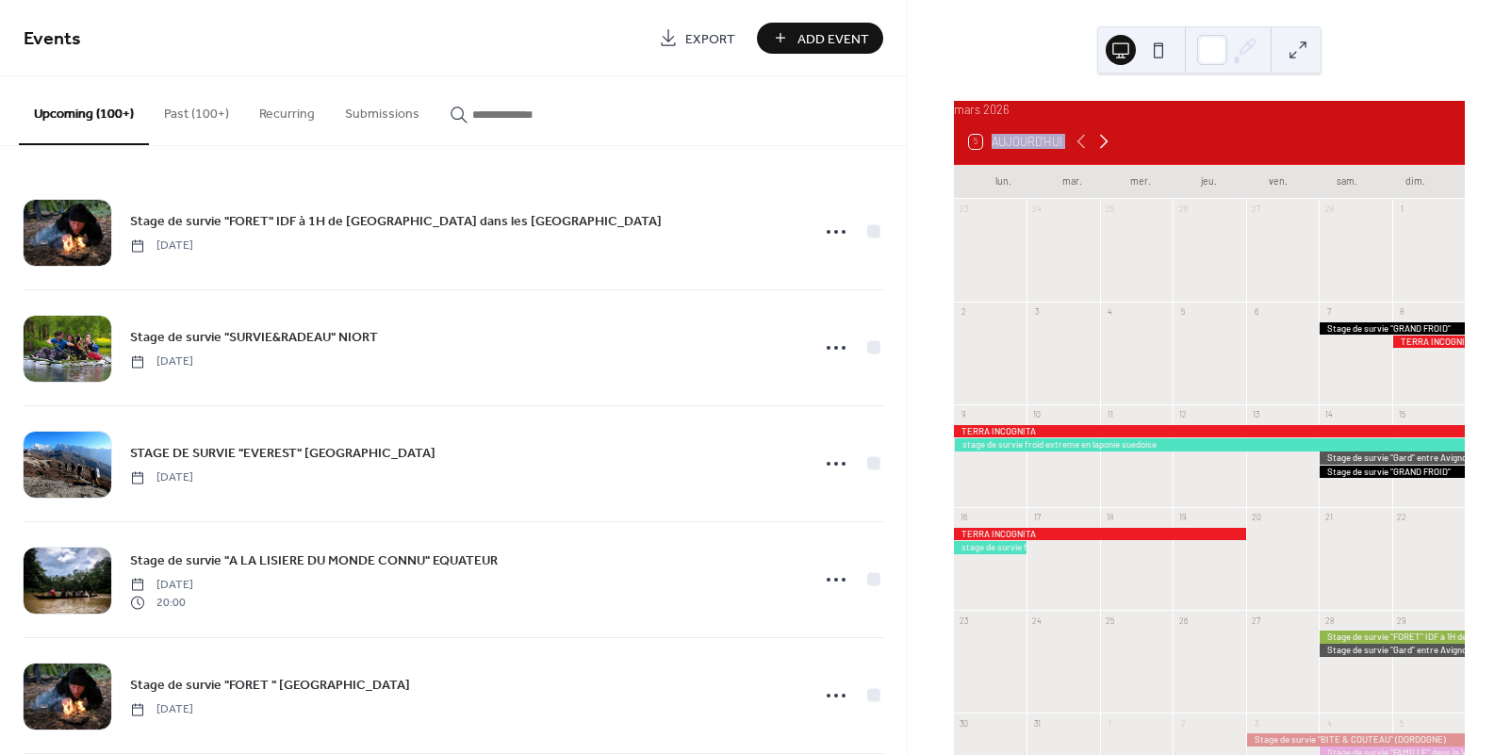
click at [1106, 153] on icon at bounding box center [1104, 141] width 23 height 23
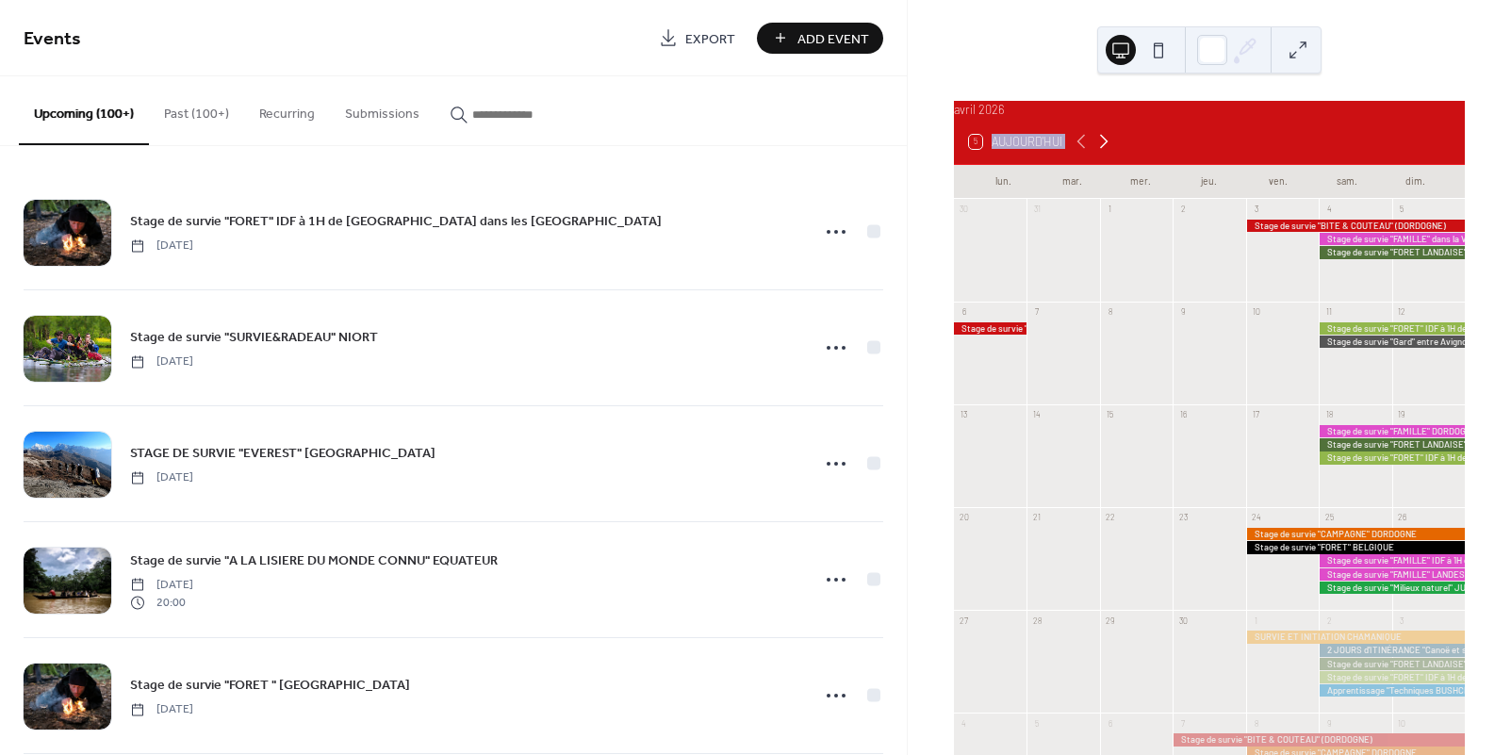
click at [1106, 153] on icon at bounding box center [1104, 141] width 23 height 23
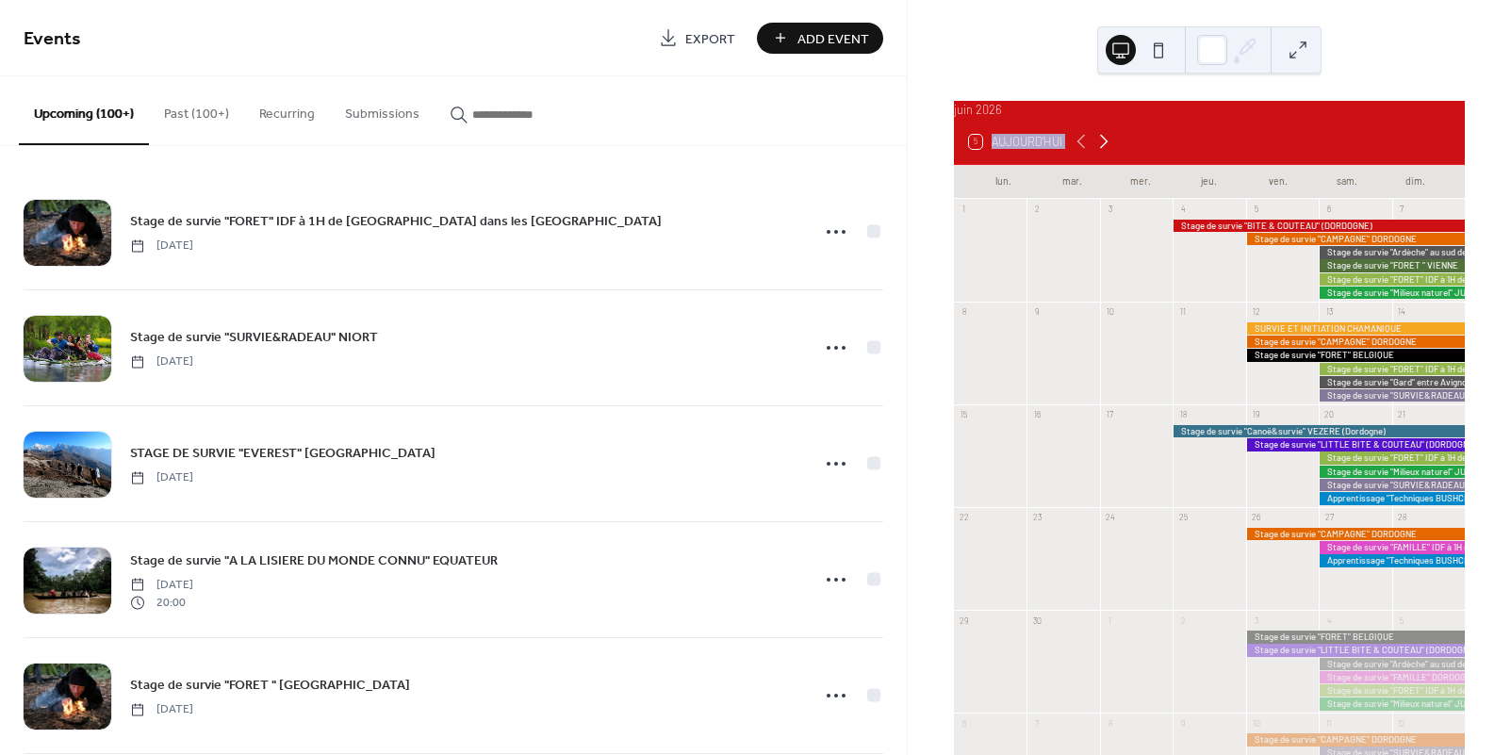
click at [1106, 153] on icon at bounding box center [1104, 141] width 23 height 23
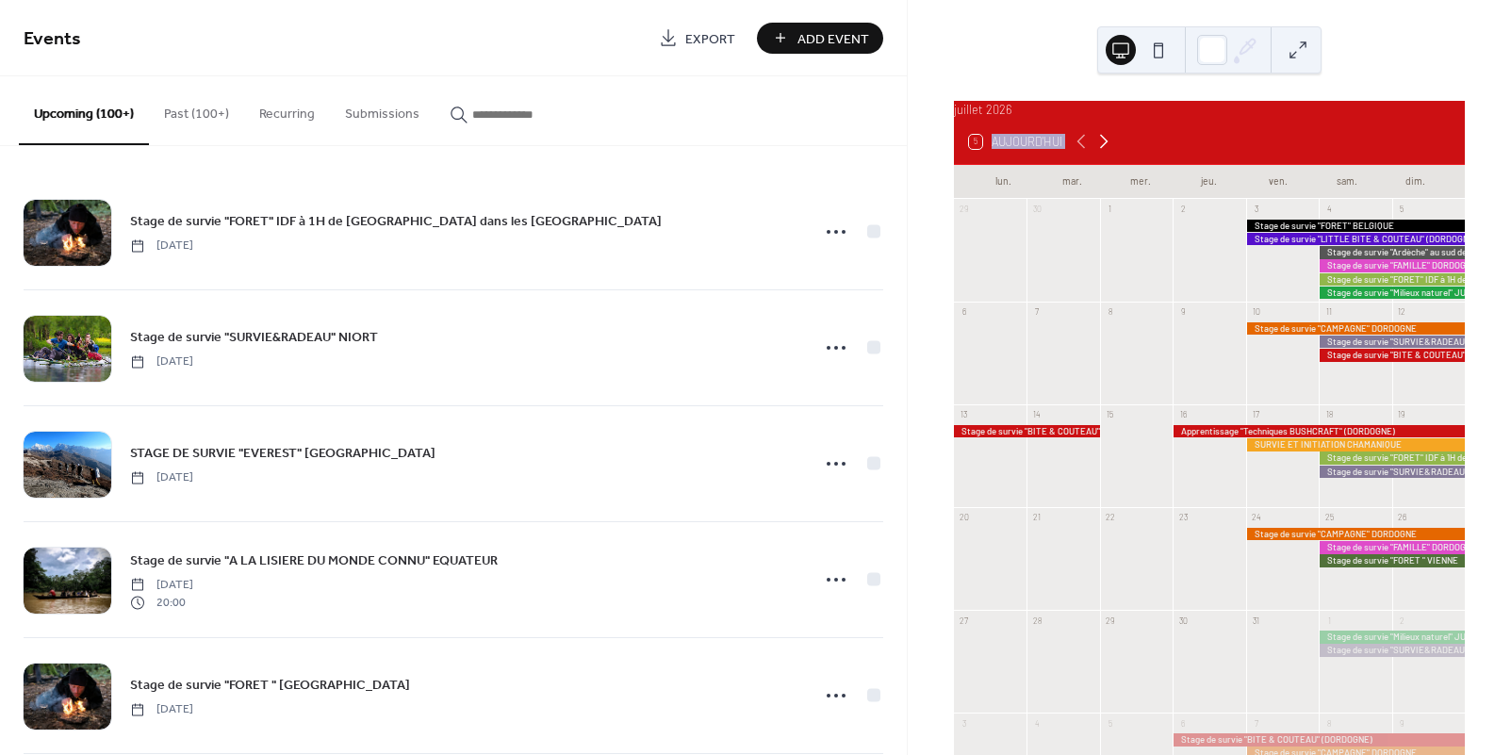
click at [1106, 153] on icon at bounding box center [1104, 141] width 23 height 23
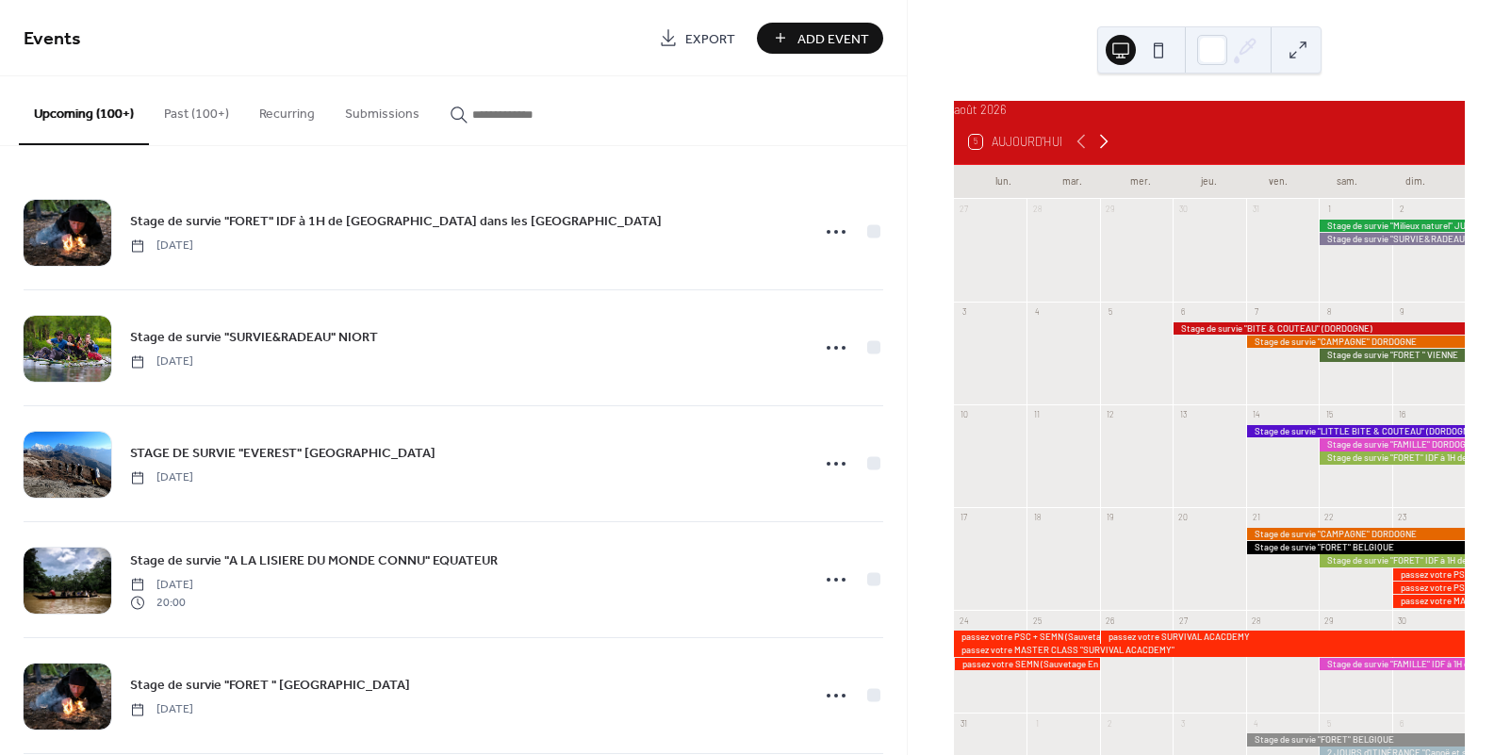
click at [1106, 153] on icon at bounding box center [1104, 141] width 23 height 23
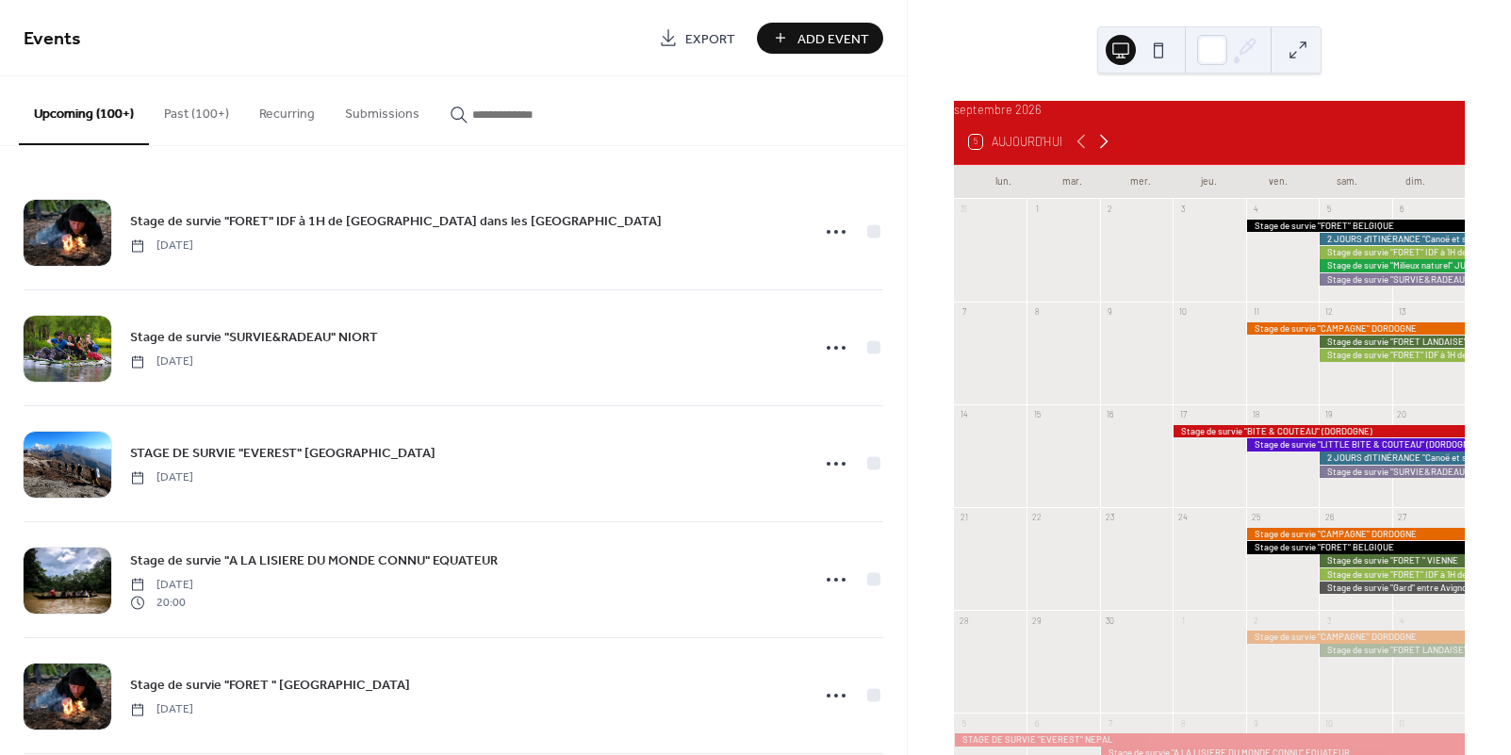
click at [1106, 153] on icon at bounding box center [1104, 141] width 23 height 23
